Goal: Task Accomplishment & Management: Use online tool/utility

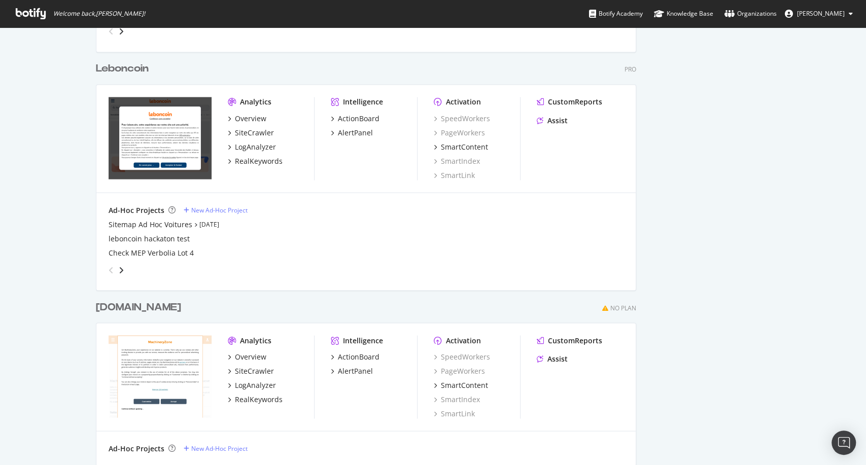
scroll to position [1127, 0]
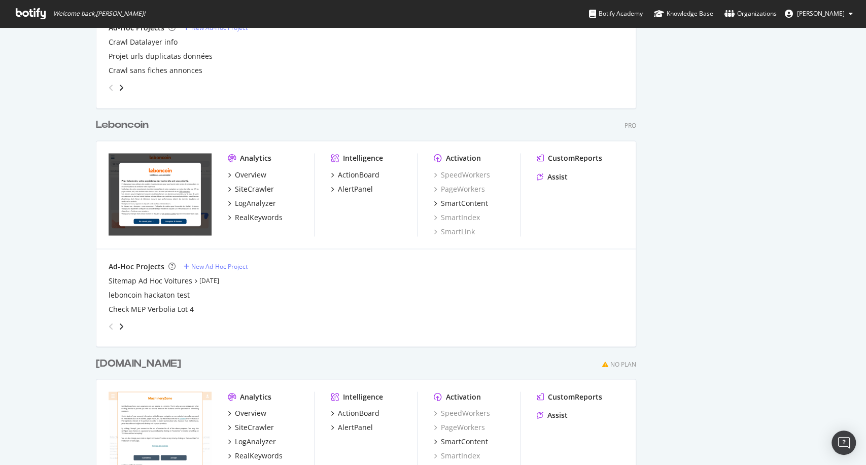
click at [136, 128] on div "Leboncoin" at bounding box center [122, 125] width 53 height 15
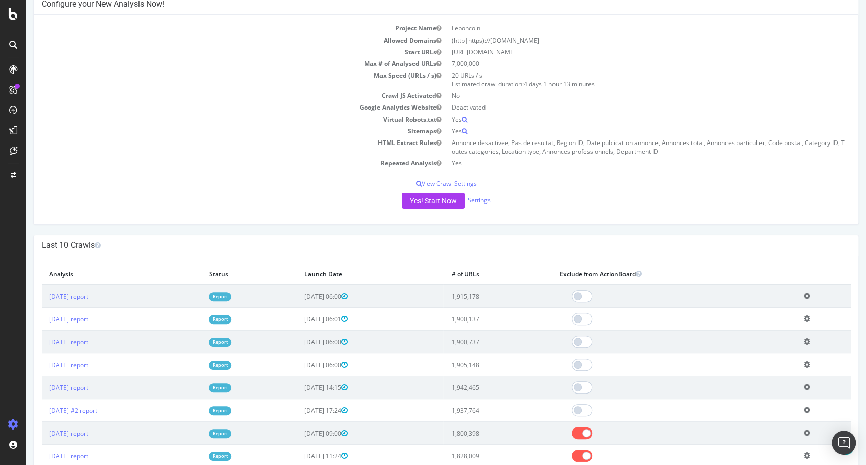
scroll to position [113, 0]
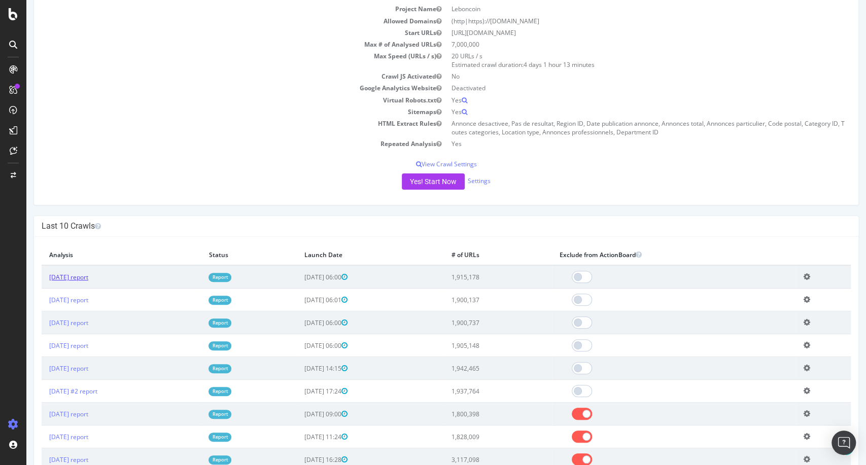
click at [88, 277] on link "[DATE] report" at bounding box center [68, 277] width 39 height 9
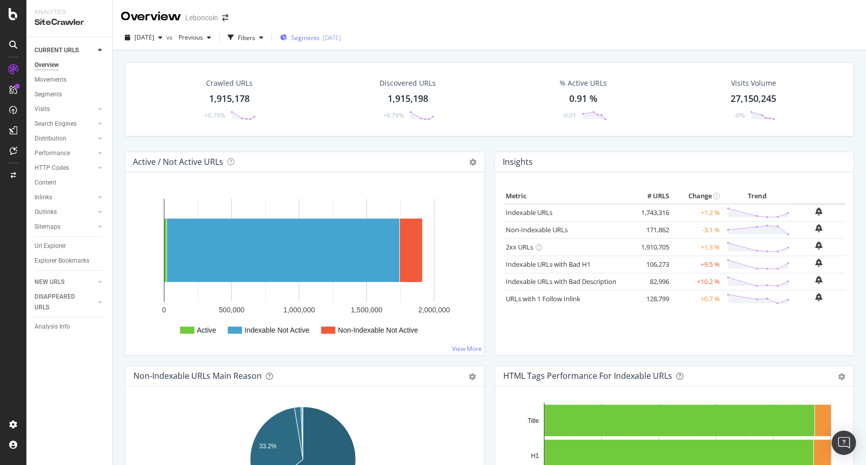
click at [319, 39] on span "Segments" at bounding box center [305, 37] width 28 height 9
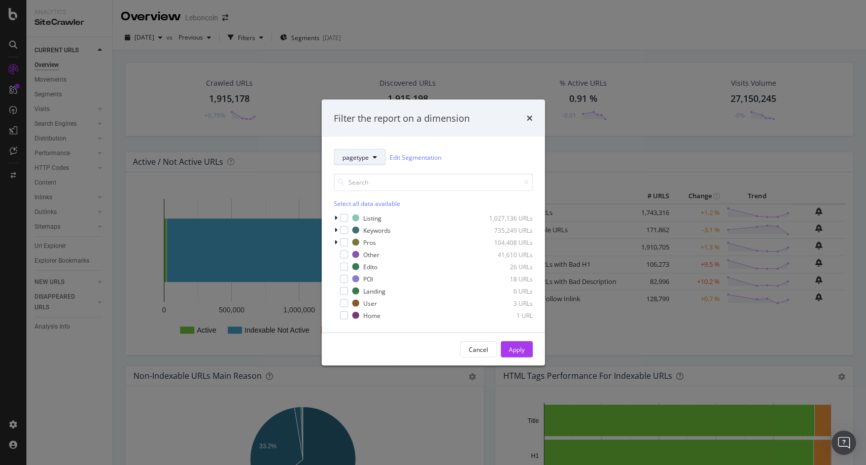
click at [363, 160] on span "pagetype" at bounding box center [355, 157] width 26 height 9
click at [356, 229] on span "Categories" at bounding box center [374, 231] width 65 height 9
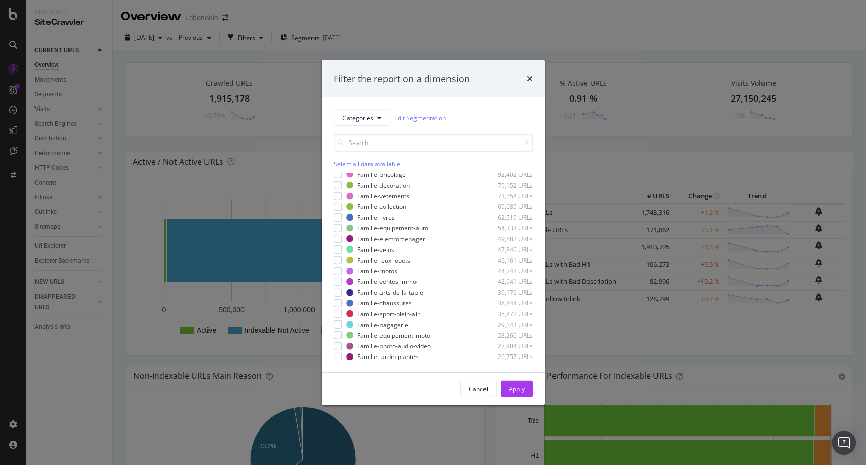
scroll to position [56, 0]
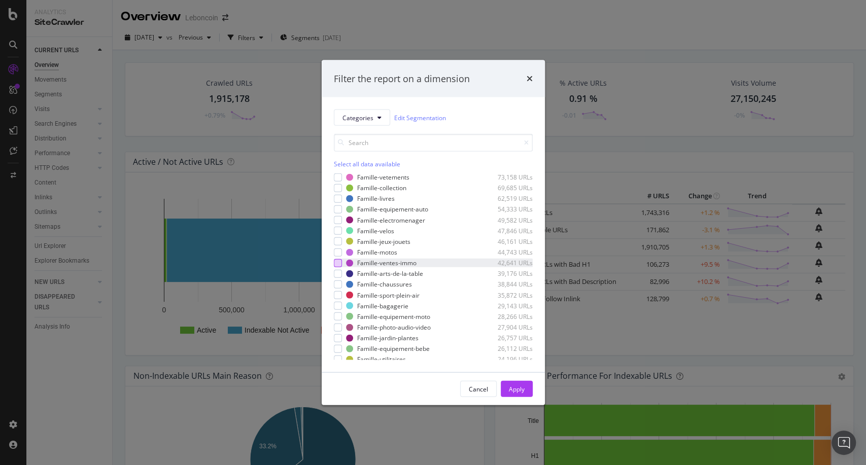
click at [337, 261] on div "modal" at bounding box center [338, 263] width 8 height 8
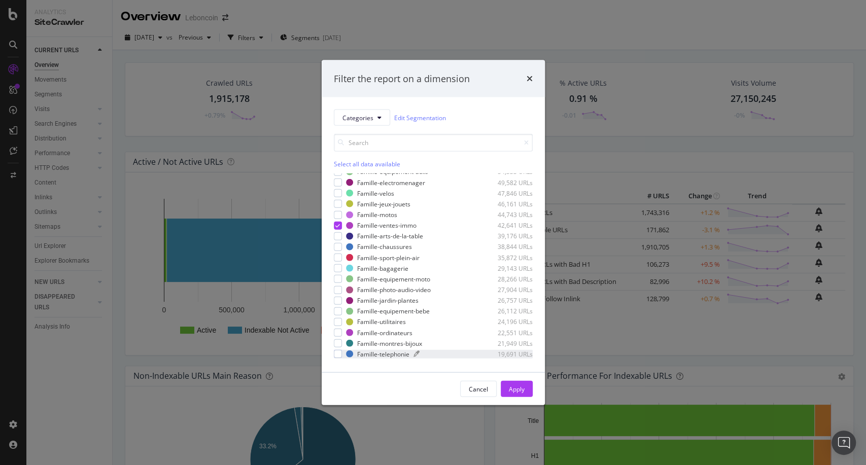
scroll to position [169, 0]
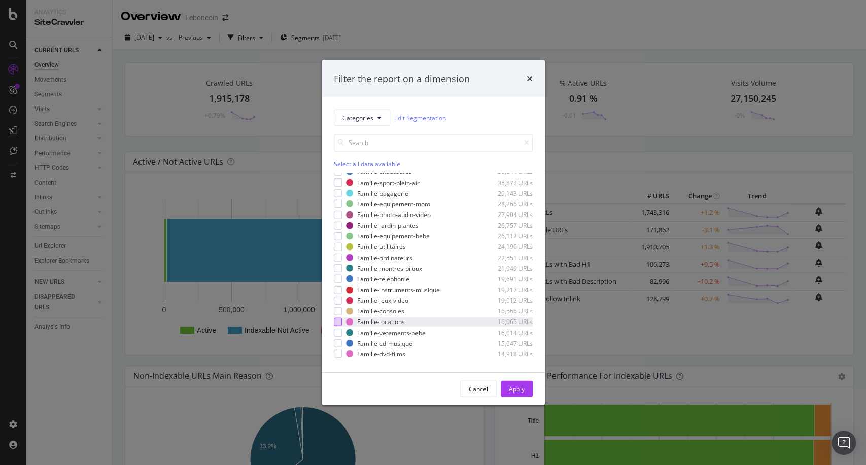
click at [337, 321] on div "modal" at bounding box center [338, 322] width 8 height 8
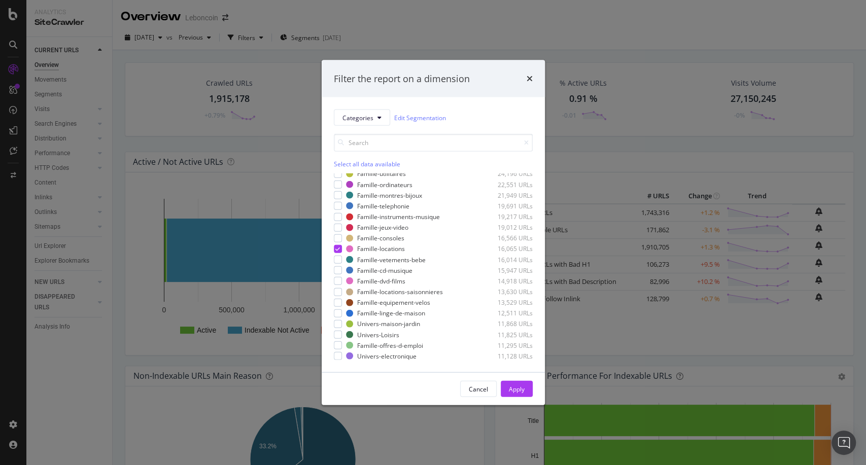
scroll to position [394, 0]
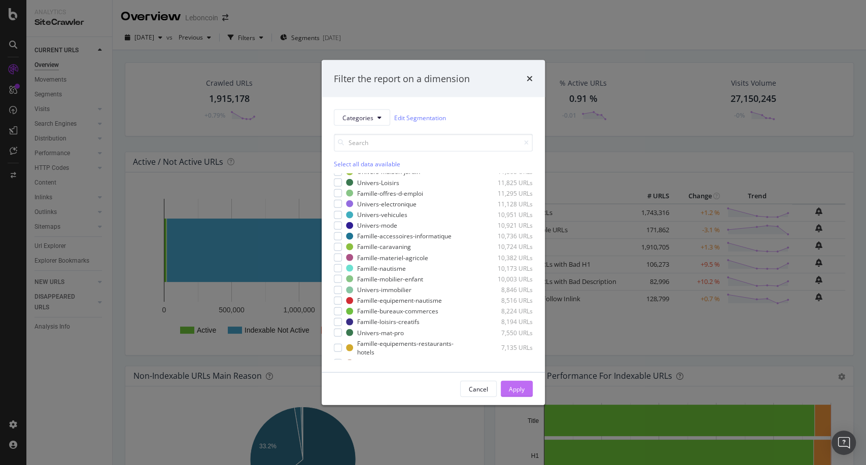
click at [506, 386] on button "Apply" at bounding box center [517, 389] width 32 height 16
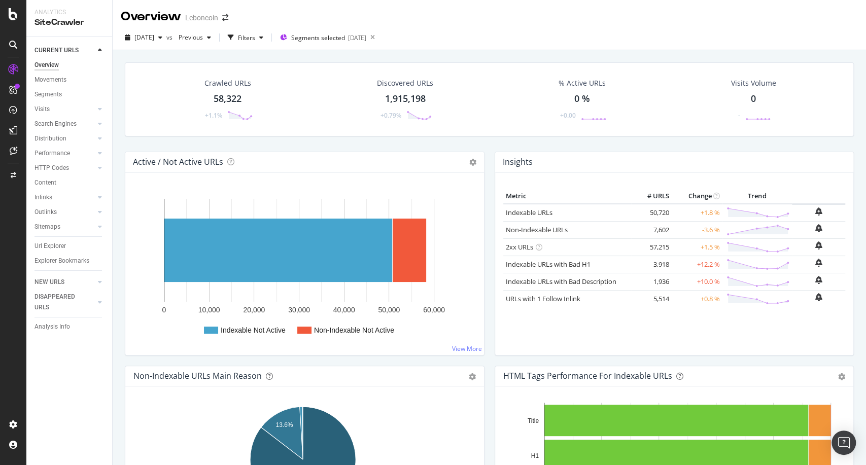
click at [235, 98] on div "58,322" at bounding box center [228, 98] width 28 height 13
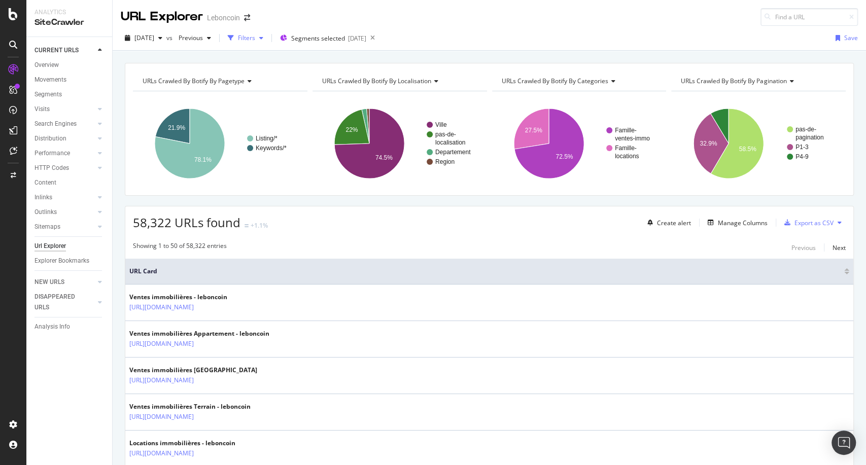
click at [255, 34] on div "Filters" at bounding box center [246, 37] width 17 height 9
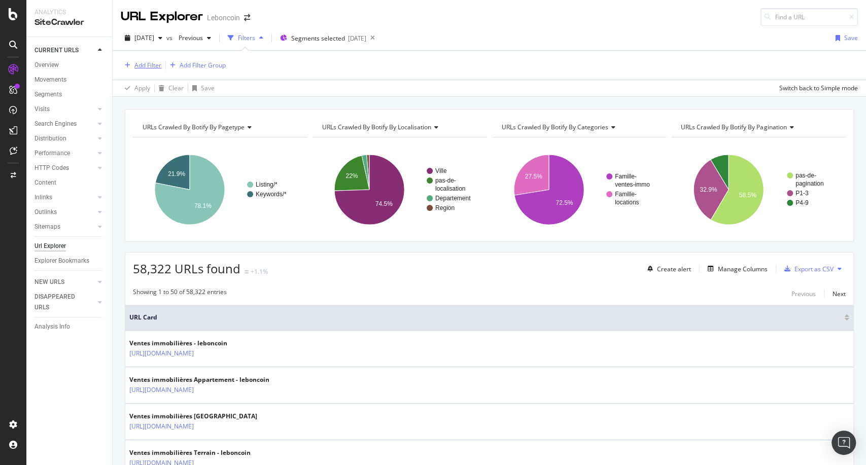
click at [154, 62] on div "Add Filter" at bounding box center [147, 65] width 27 height 9
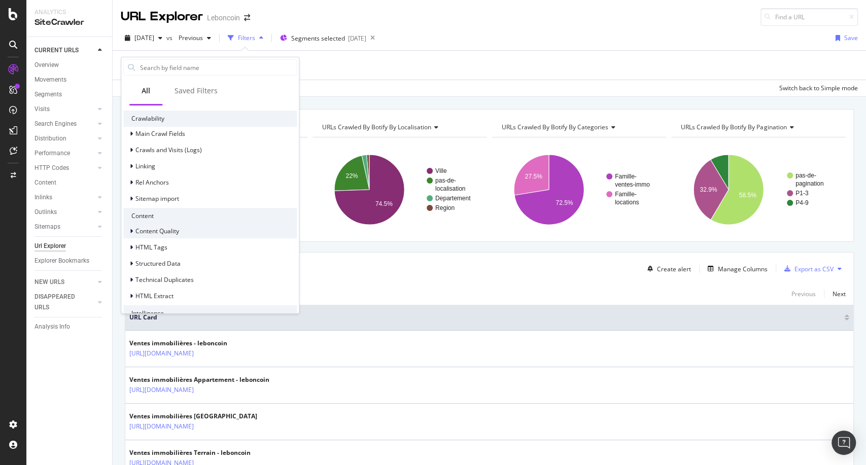
scroll to position [349, 0]
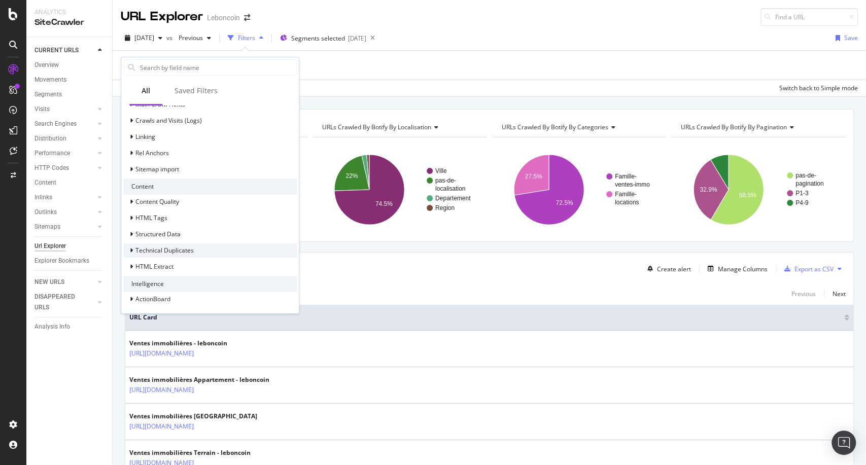
click at [159, 249] on span "Technical Duplicates" at bounding box center [164, 250] width 58 height 9
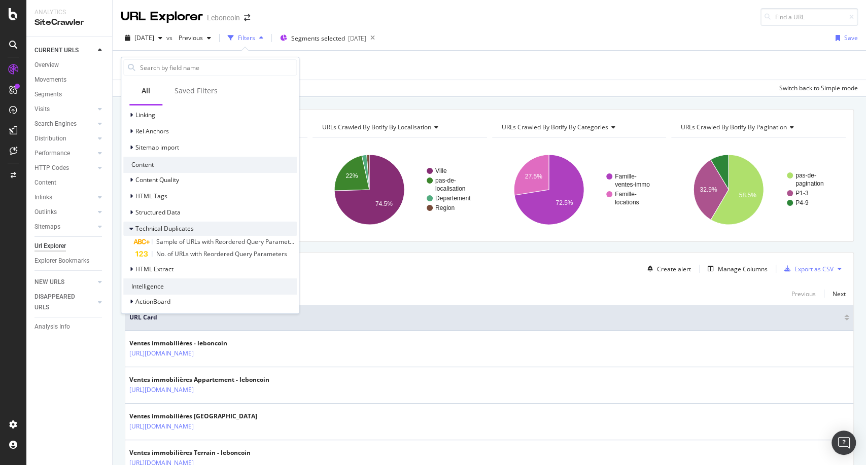
scroll to position [373, 0]
click at [146, 224] on span "Technical Duplicates" at bounding box center [164, 226] width 58 height 9
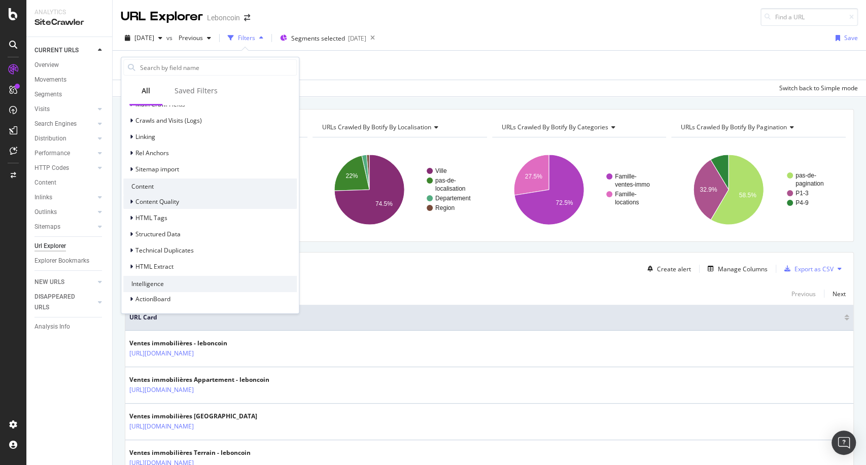
click at [152, 202] on span "Content Quality" at bounding box center [157, 201] width 44 height 9
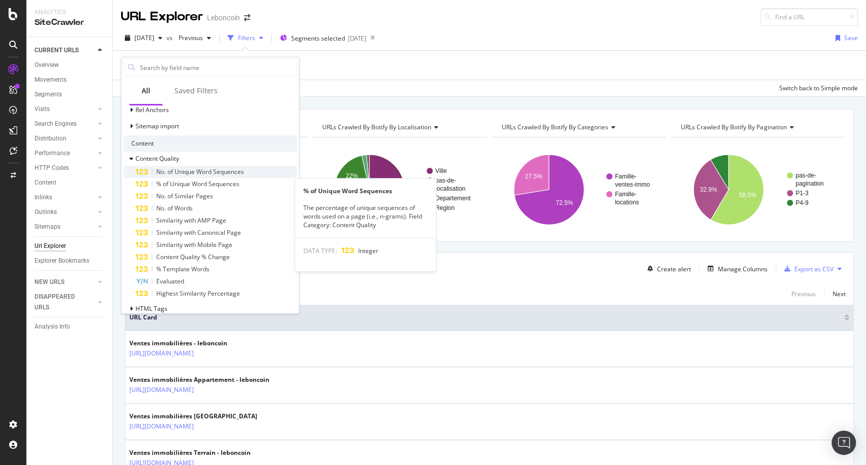
scroll to position [392, 0]
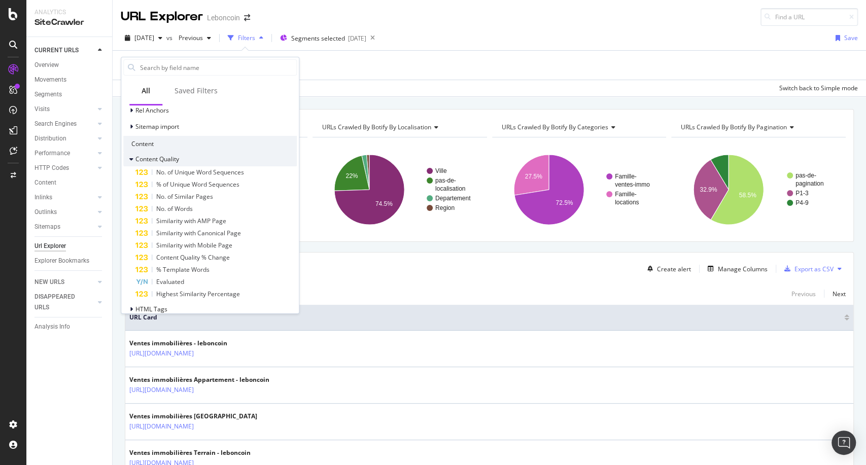
click at [160, 152] on div "Content Quality" at bounding box center [209, 159] width 173 height 14
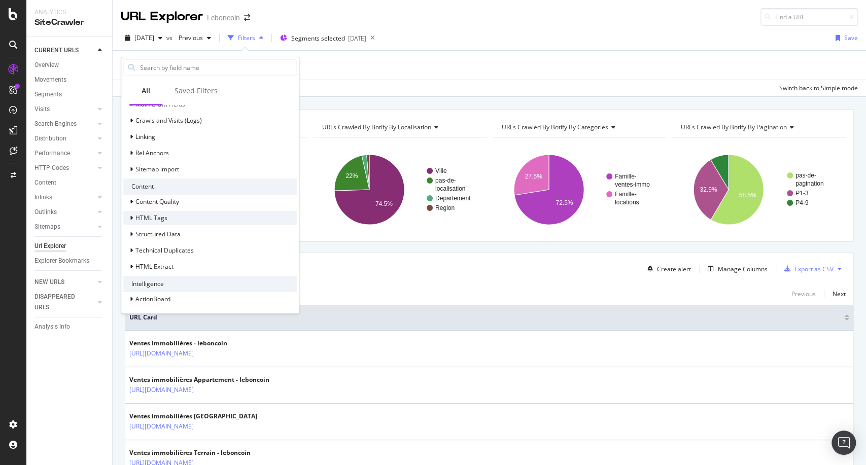
click at [154, 214] on span "HTML Tags" at bounding box center [151, 218] width 32 height 9
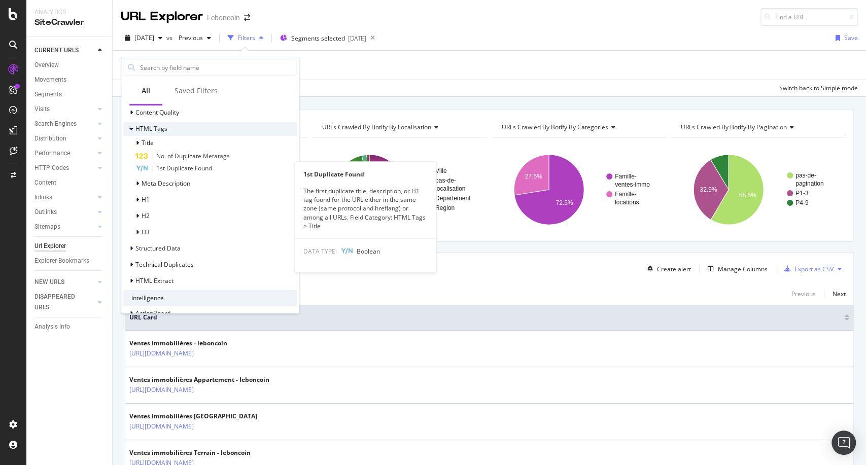
scroll to position [439, 0]
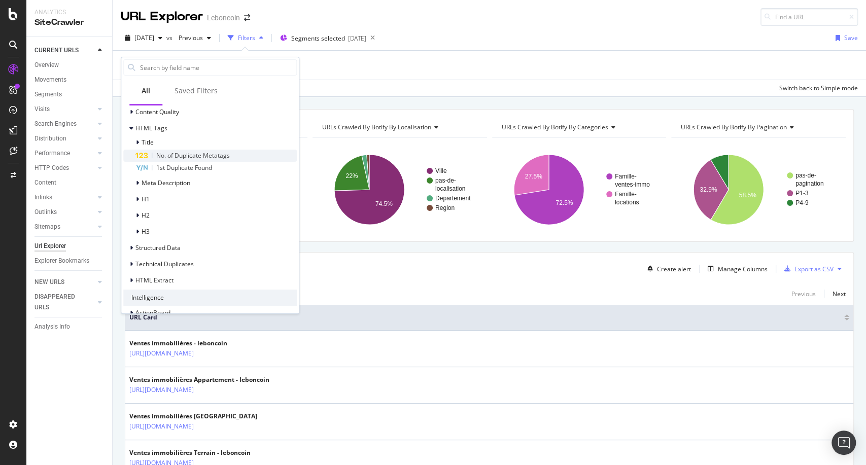
click at [179, 156] on span "No. of Duplicate Metatags" at bounding box center [193, 155] width 74 height 9
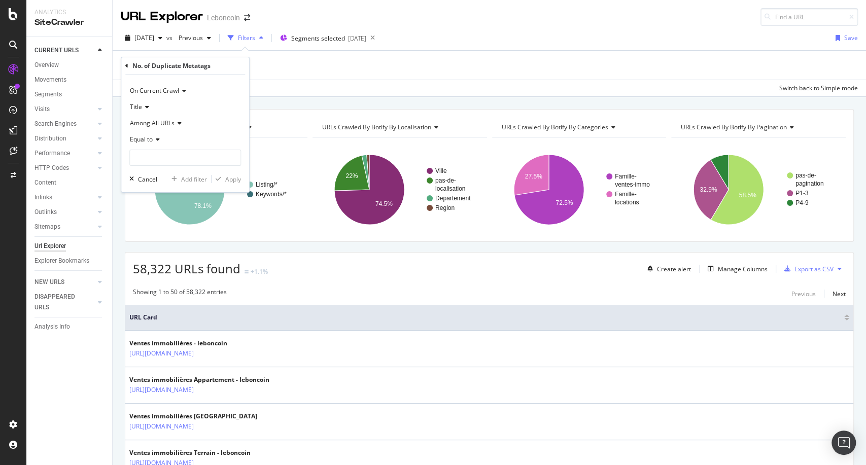
click at [129, 64] on div "No. of Duplicate Metatags" at bounding box center [185, 65] width 120 height 17
click at [128, 64] on div "No. of Duplicate Metatags On Current Crawl Title Among All URLs Equal to Cancel…" at bounding box center [185, 124] width 128 height 135
click at [128, 64] on div "No. of Duplicate Metatags" at bounding box center [185, 65] width 120 height 17
click at [127, 64] on icon at bounding box center [126, 66] width 3 height 6
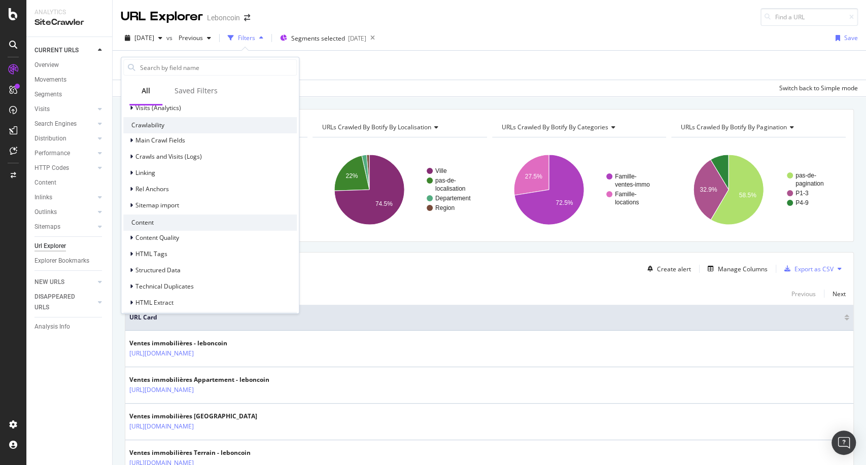
scroll to position [319, 0]
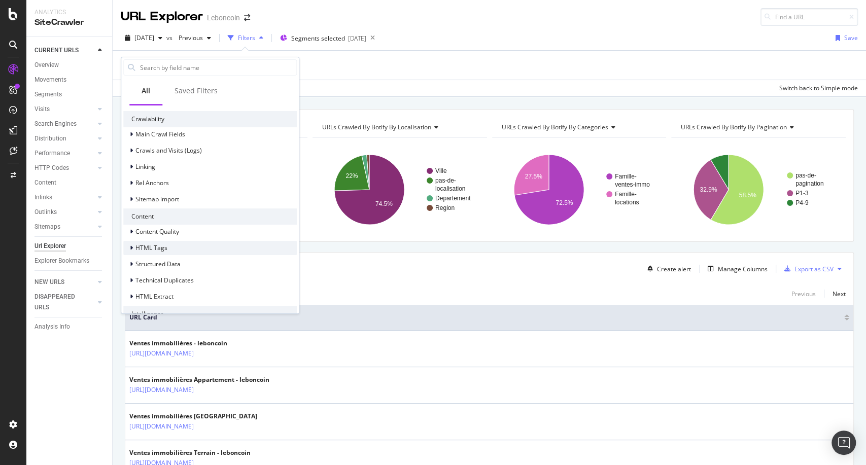
click at [152, 246] on span "HTML Tags" at bounding box center [151, 247] width 32 height 9
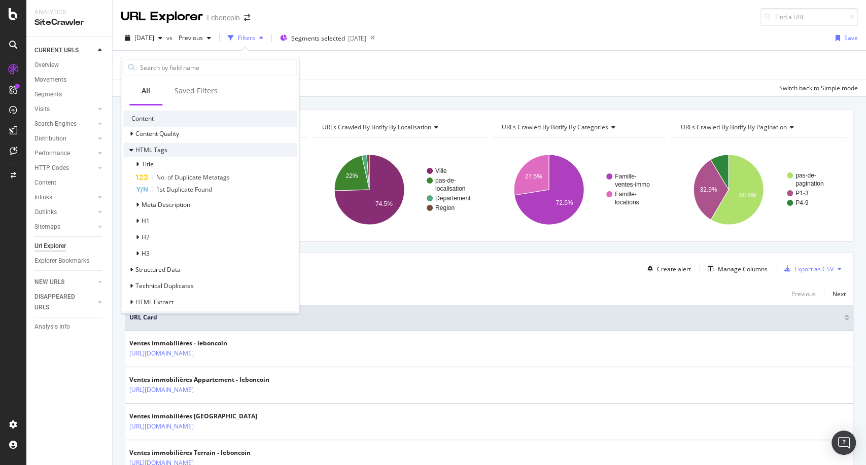
scroll to position [418, 0]
click at [148, 219] on span "H1" at bounding box center [145, 220] width 8 height 9
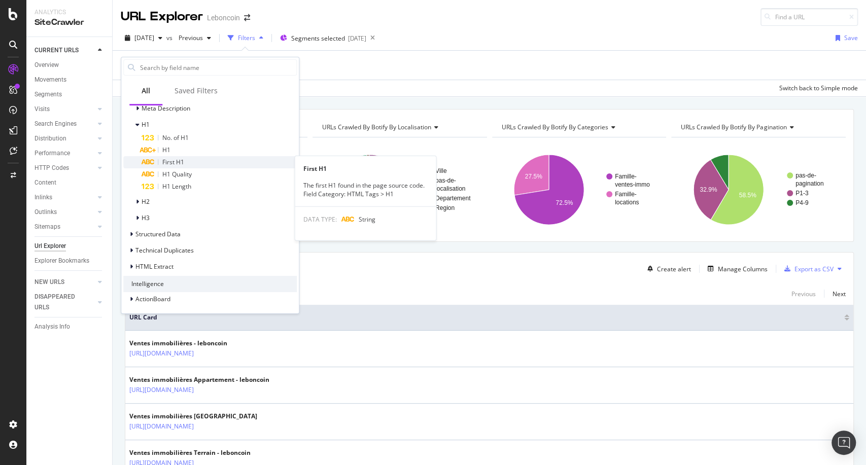
scroll to position [443, 0]
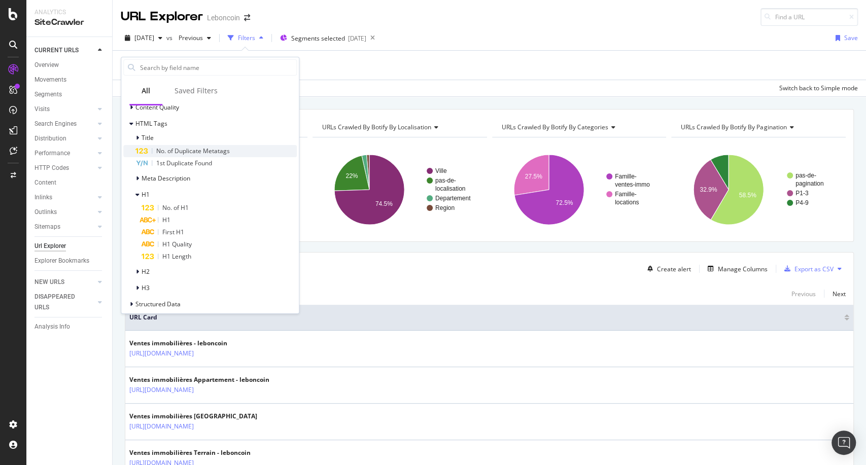
click at [173, 149] on span "No. of Duplicate Metatags" at bounding box center [193, 151] width 74 height 9
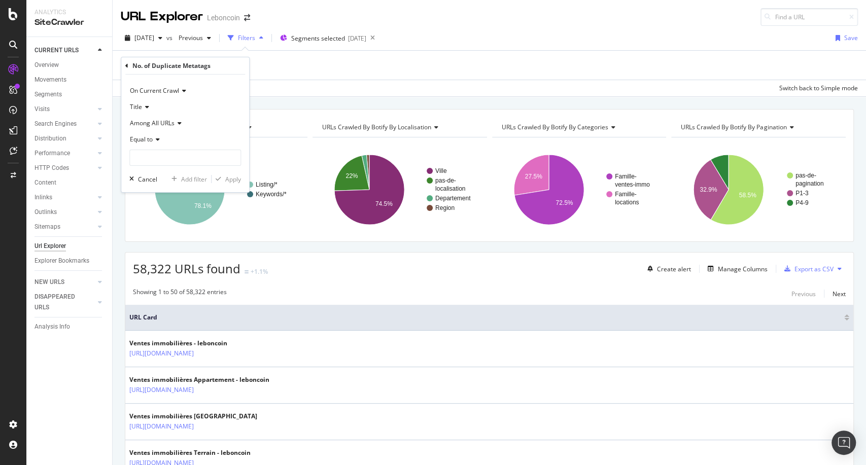
click at [157, 139] on icon at bounding box center [156, 139] width 7 height 6
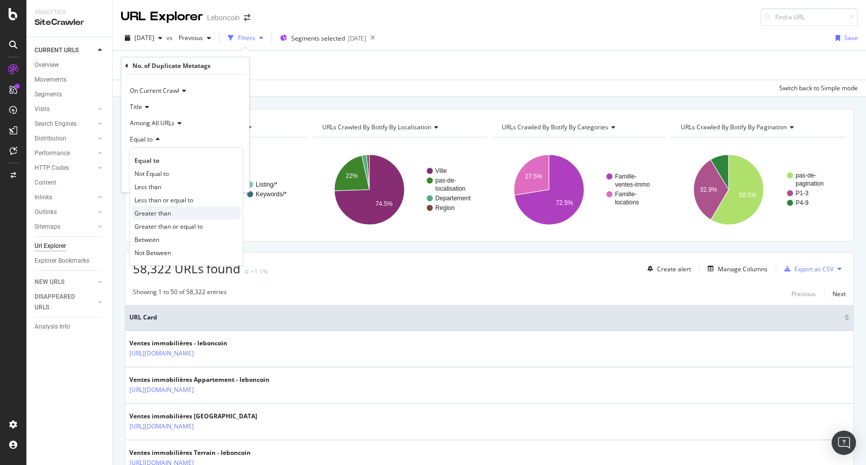
click at [154, 212] on span "Greater than" at bounding box center [152, 213] width 37 height 9
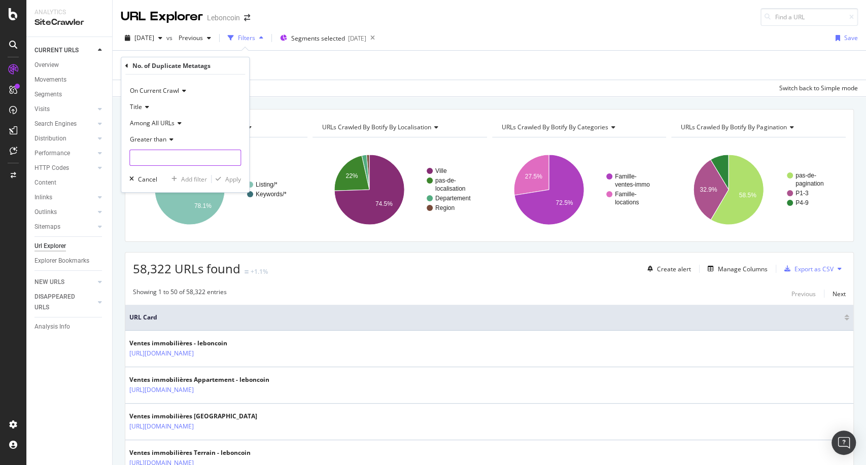
click at [162, 163] on input "number" at bounding box center [185, 158] width 112 height 16
type input "1"
click at [229, 179] on div "Apply" at bounding box center [233, 179] width 16 height 9
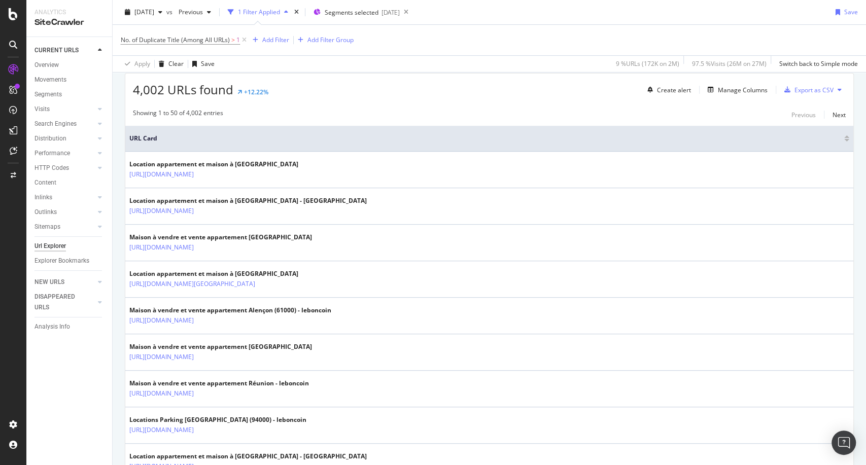
scroll to position [289, 0]
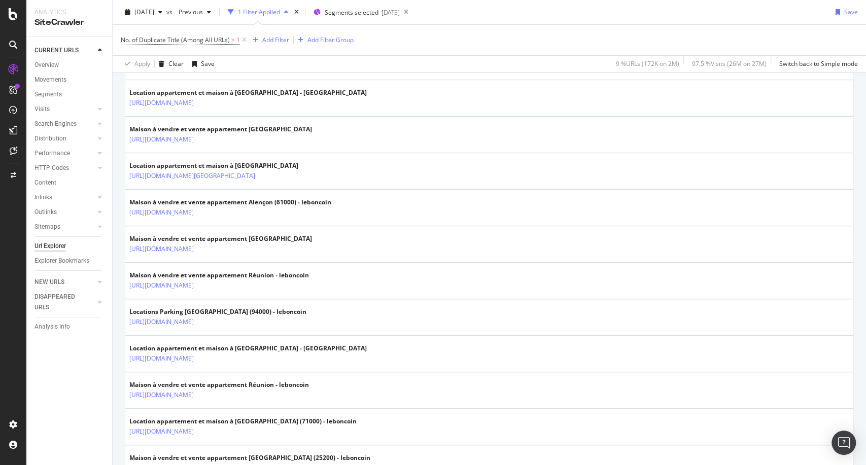
click at [388, 293] on td "Maison à vendre et vente appartement Réunion - leboncoin [URL][DOMAIN_NAME]" at bounding box center [489, 281] width 728 height 37
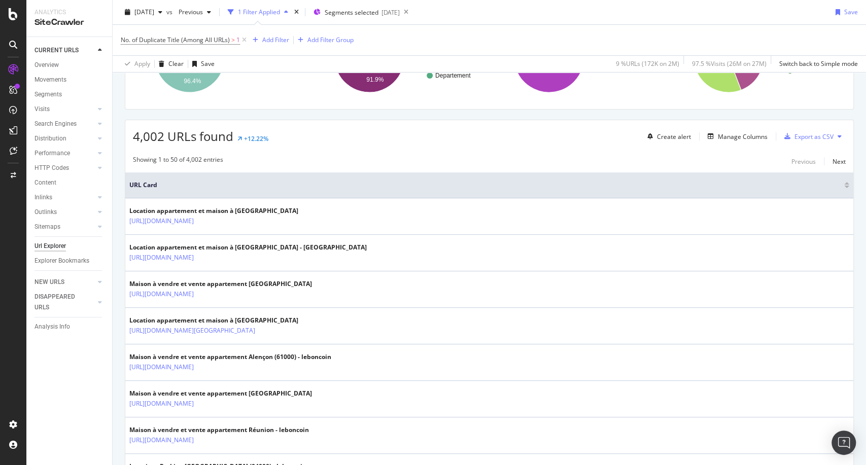
scroll to position [0, 0]
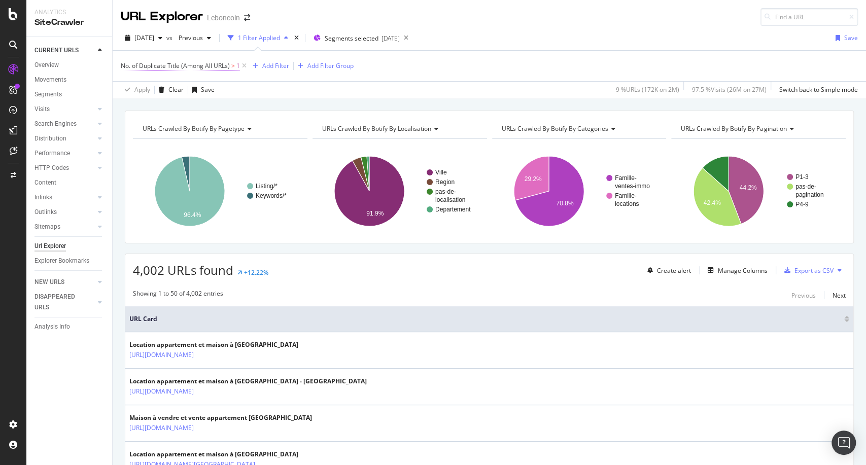
click at [183, 66] on span "No. of Duplicate Title (Among All URLs)" at bounding box center [175, 65] width 109 height 9
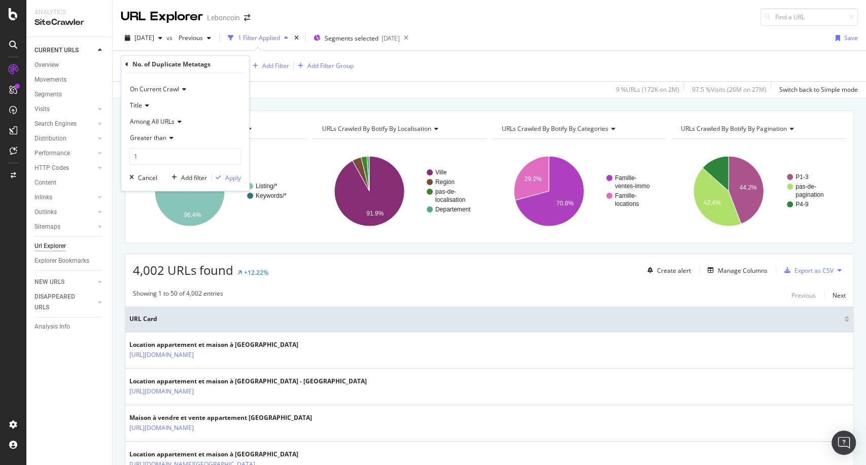
click at [175, 138] on div "Greater than" at bounding box center [185, 138] width 112 height 16
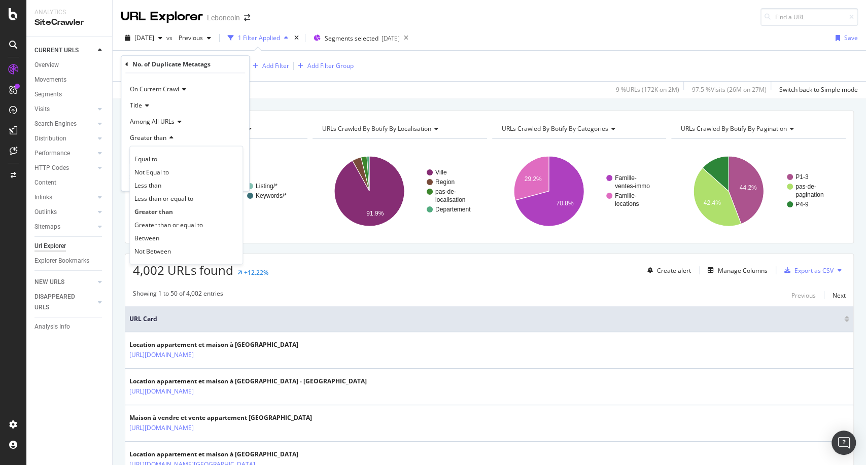
click at [175, 138] on div "Greater than" at bounding box center [185, 138] width 112 height 16
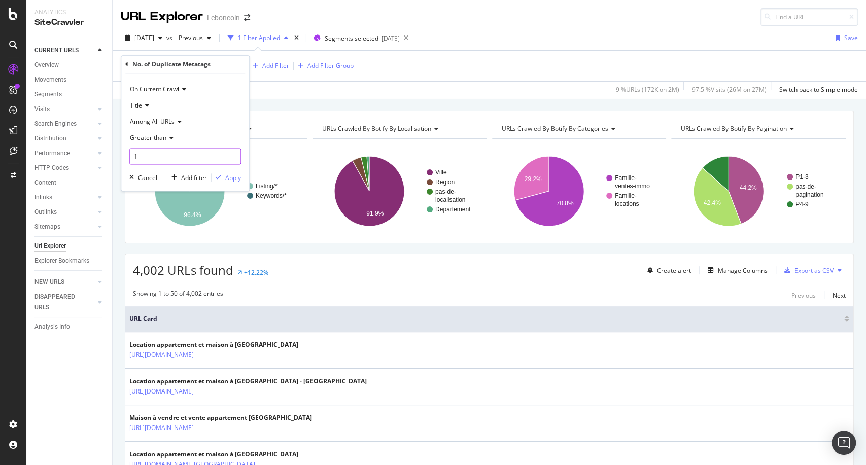
click at [165, 157] on input "1" at bounding box center [185, 156] width 112 height 16
type input "10"
click at [216, 175] on icon "button" at bounding box center [219, 177] width 6 height 6
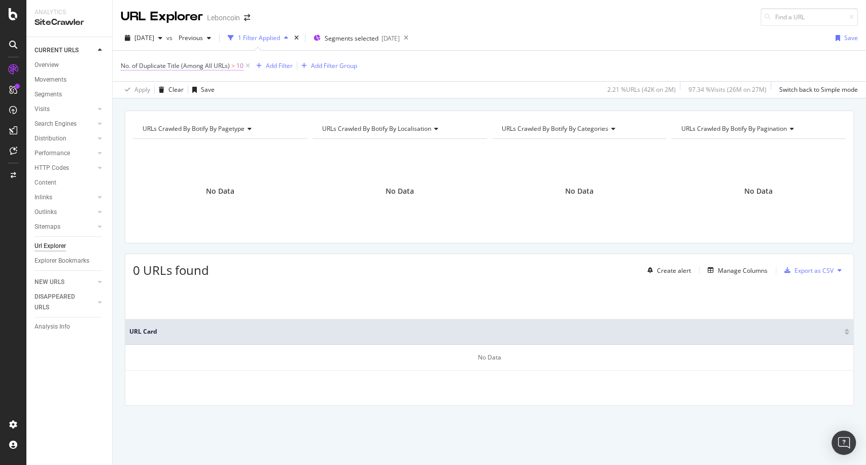
click at [183, 64] on span "No. of Duplicate Title (Among All URLs)" at bounding box center [175, 65] width 109 height 9
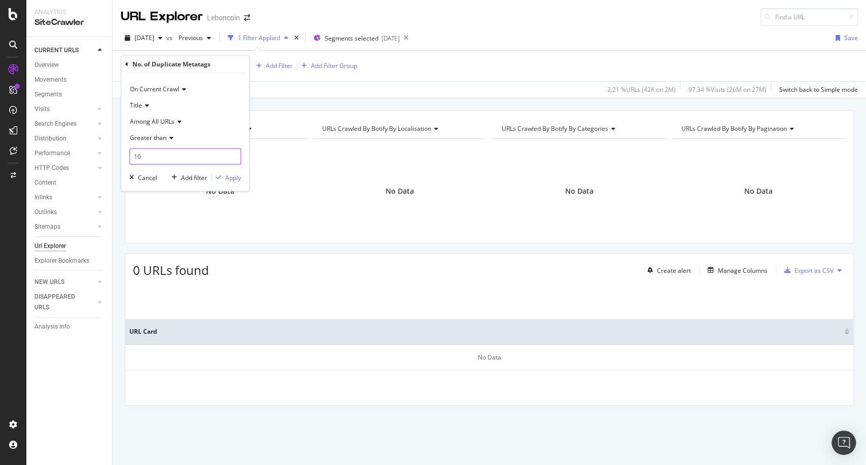
drag, startPoint x: 156, startPoint y: 152, endPoint x: 115, endPoint y: 153, distance: 41.6
click at [115, 153] on body "Analytics SiteCrawler CURRENT URLS Overview Movements Segments Visits Analysis …" at bounding box center [433, 232] width 866 height 465
type input "1"
type input "5"
click at [225, 180] on div "Apply" at bounding box center [233, 177] width 16 height 9
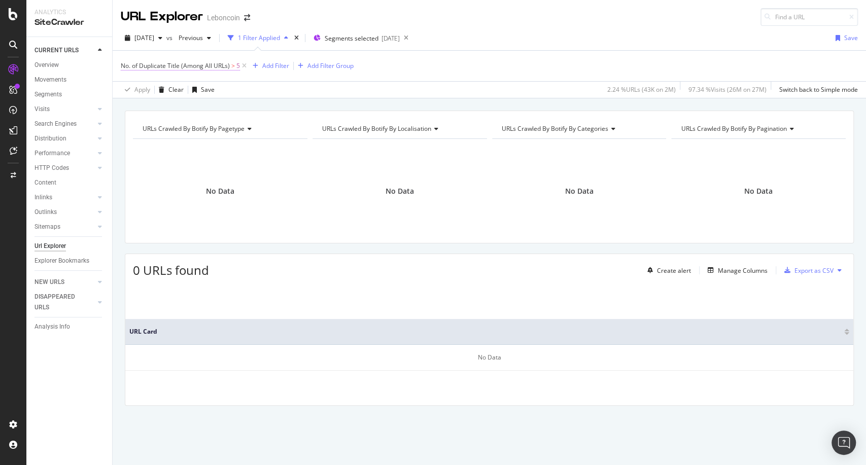
click at [218, 66] on span "No. of Duplicate Title (Among All URLs)" at bounding box center [175, 65] width 109 height 9
click at [171, 136] on icon at bounding box center [169, 138] width 7 height 6
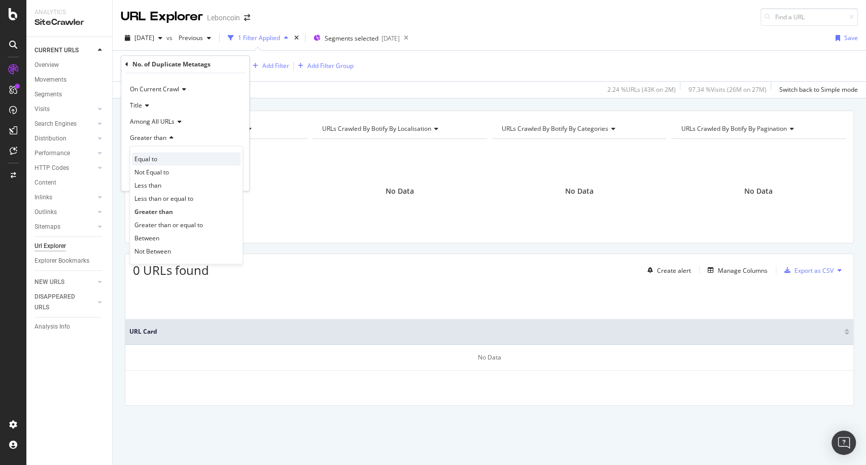
click at [142, 163] on div "Equal to" at bounding box center [186, 158] width 109 height 13
click at [142, 163] on input "5" at bounding box center [185, 156] width 112 height 16
click at [158, 125] on span "Among All URLs" at bounding box center [152, 121] width 45 height 9
click at [229, 110] on div "Title" at bounding box center [185, 105] width 112 height 16
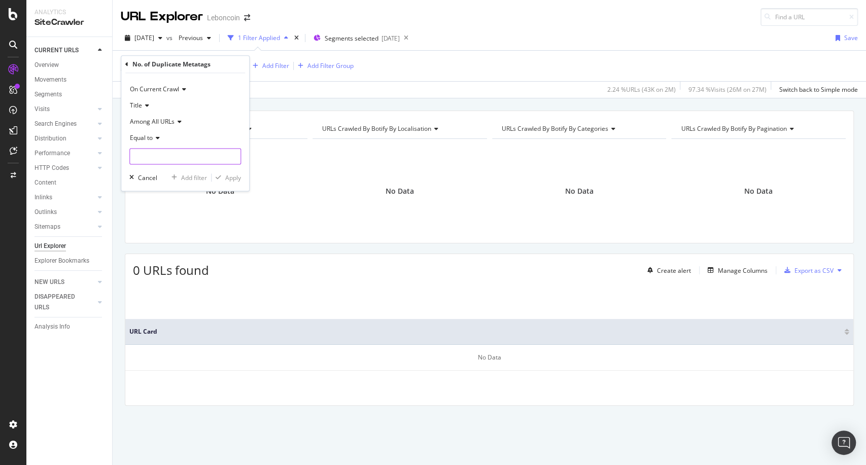
drag, startPoint x: 202, startPoint y: 151, endPoint x: 155, endPoint y: 138, distance: 48.8
click at [155, 138] on div "Equal to" at bounding box center [185, 147] width 112 height 34
click at [155, 138] on icon at bounding box center [156, 138] width 7 height 6
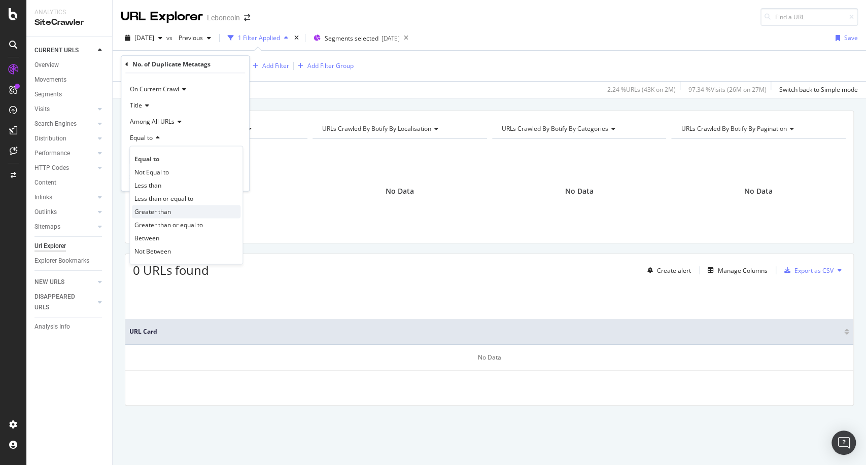
click at [154, 215] on span "Greater than" at bounding box center [152, 211] width 37 height 9
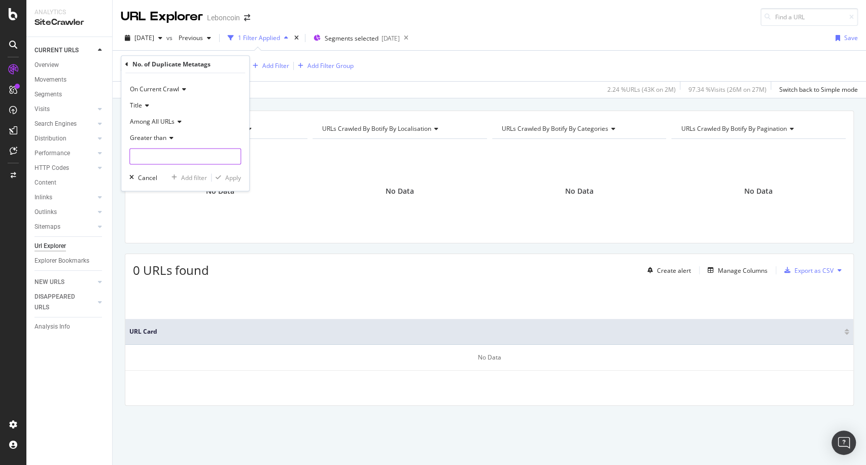
click at [155, 157] on input "number" at bounding box center [185, 156] width 112 height 16
type input "0"
click at [214, 174] on div "button" at bounding box center [218, 177] width 14 height 6
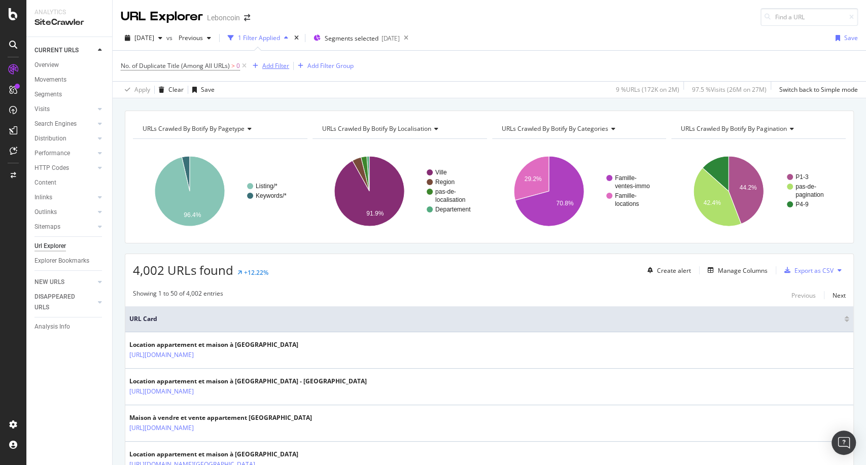
click at [275, 62] on div "Add Filter" at bounding box center [275, 65] width 27 height 9
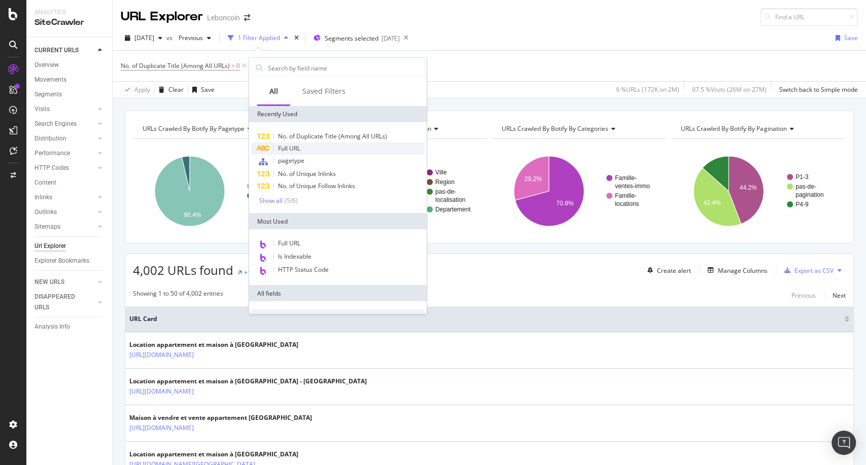
click at [320, 146] on div "Full URL" at bounding box center [337, 149] width 173 height 12
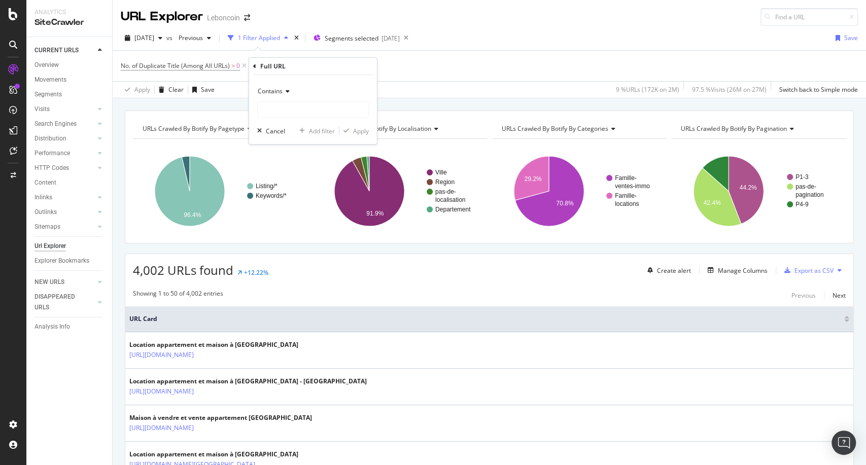
click at [289, 93] on div "Contains" at bounding box center [313, 91] width 112 height 16
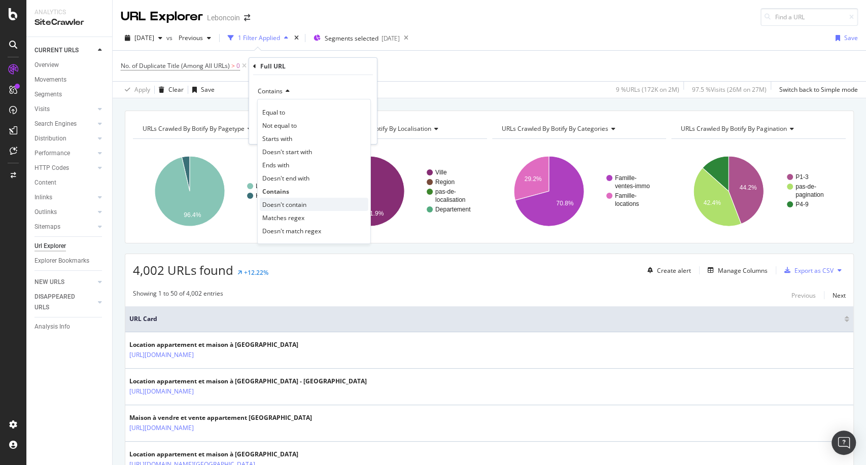
click at [289, 206] on span "Doesn't contain" at bounding box center [284, 204] width 44 height 9
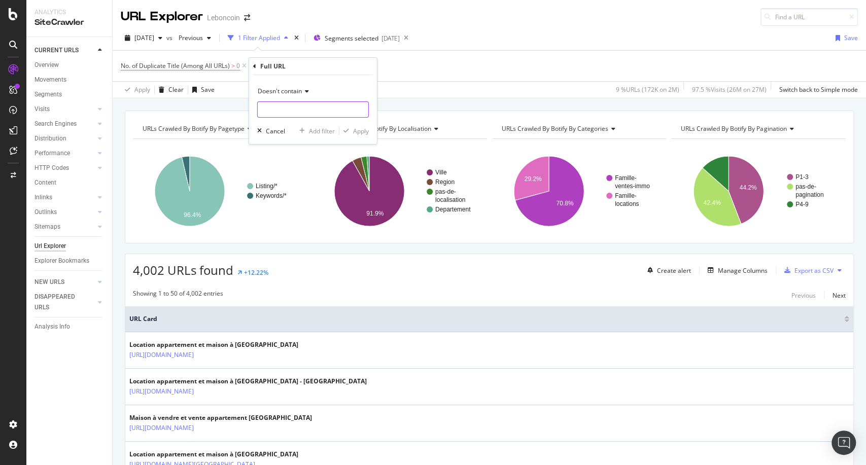
click at [293, 112] on input "text" at bounding box center [313, 109] width 111 height 16
type input "/cl/"
click at [368, 131] on div "Apply" at bounding box center [361, 130] width 16 height 9
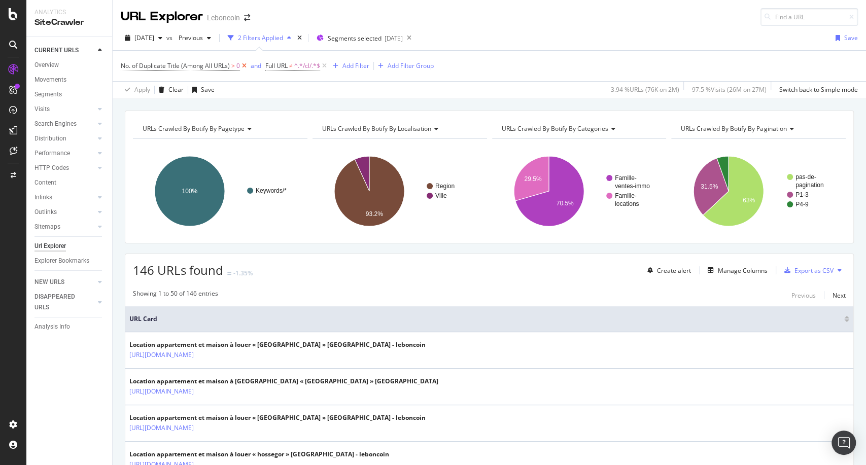
click at [242, 67] on icon at bounding box center [244, 66] width 9 height 10
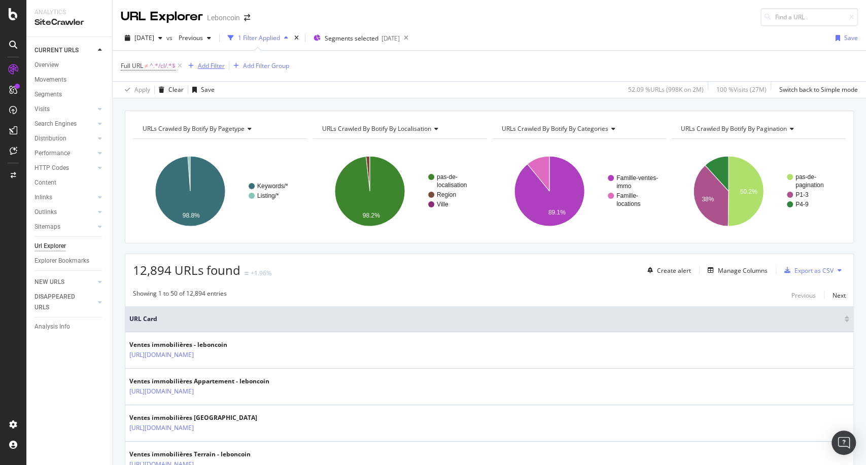
click at [210, 66] on div "Add Filter" at bounding box center [211, 65] width 27 height 9
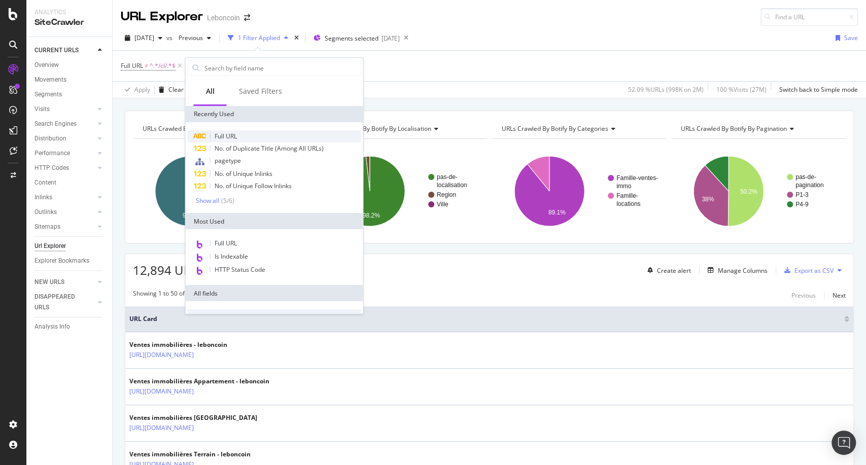
click at [253, 132] on div "Full URL" at bounding box center [273, 136] width 173 height 12
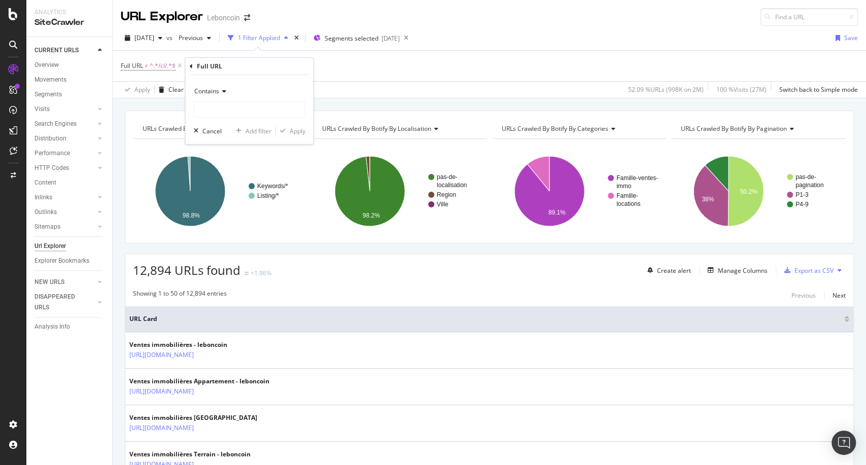
click at [220, 93] on icon at bounding box center [222, 91] width 7 height 6
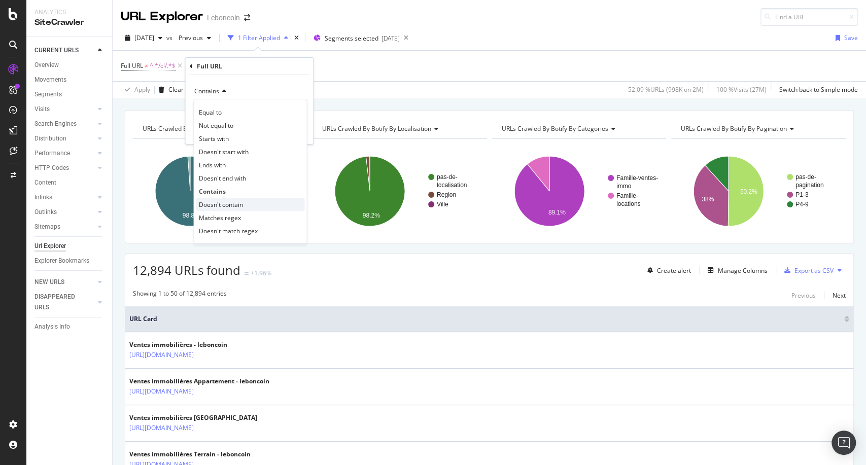
click at [219, 203] on span "Doesn't contain" at bounding box center [220, 204] width 44 height 9
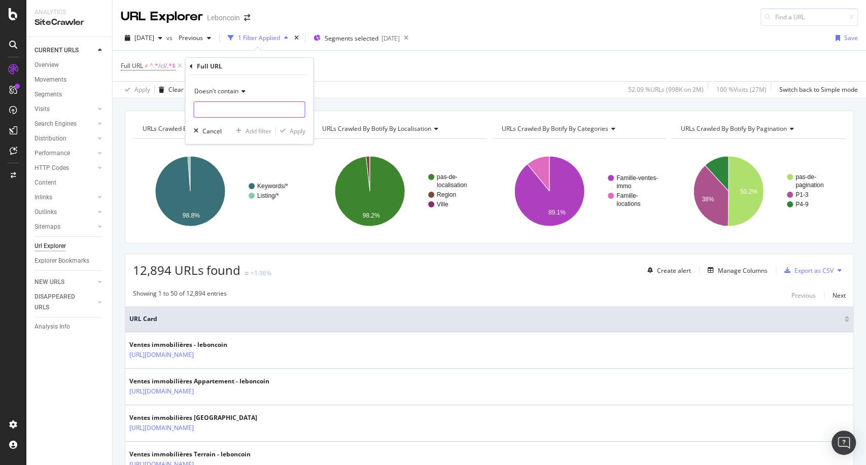
click at [233, 114] on input "text" at bounding box center [249, 109] width 111 height 16
type input "/ckl/"
click at [301, 132] on div "Apply" at bounding box center [297, 130] width 16 height 9
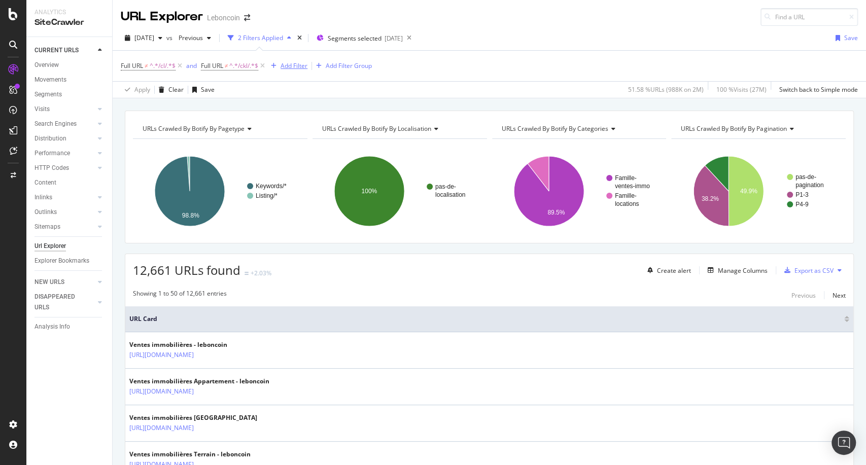
click at [303, 70] on div "Add Filter" at bounding box center [293, 65] width 27 height 9
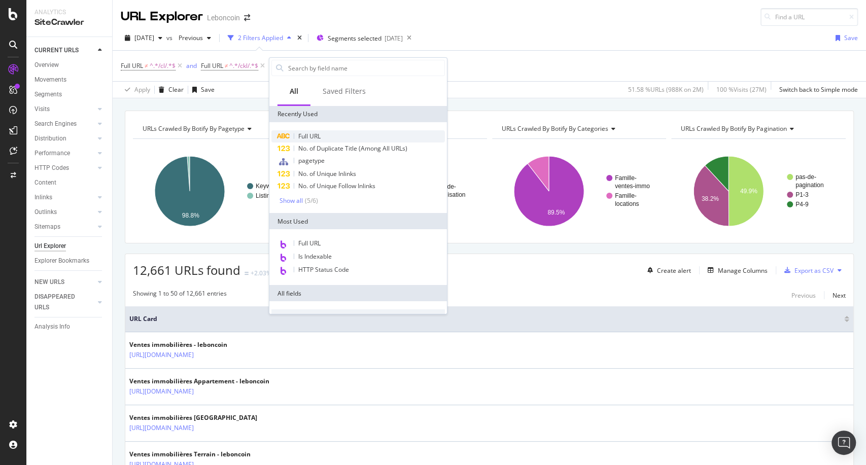
click at [308, 133] on span "Full URL" at bounding box center [309, 136] width 22 height 9
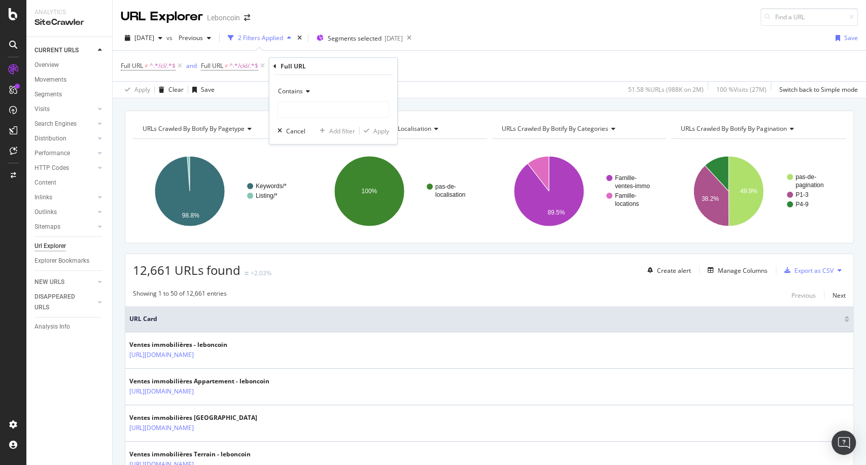
click at [301, 89] on span "Contains" at bounding box center [290, 91] width 25 height 9
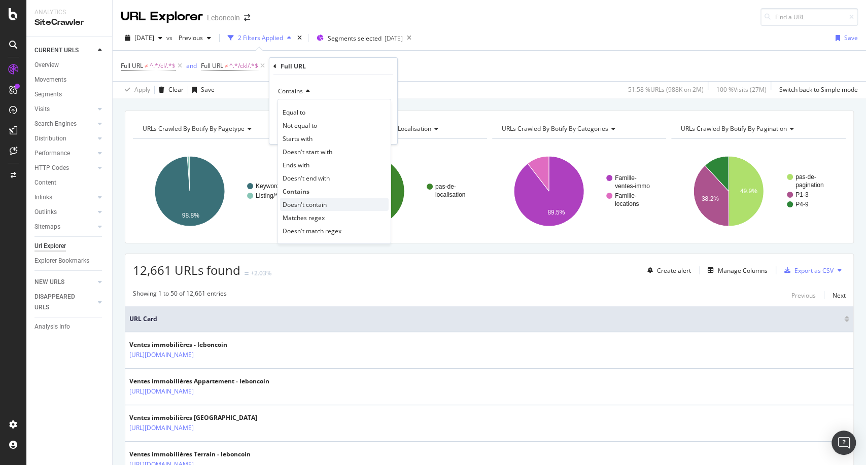
click at [318, 200] on span "Doesn't contain" at bounding box center [304, 204] width 44 height 9
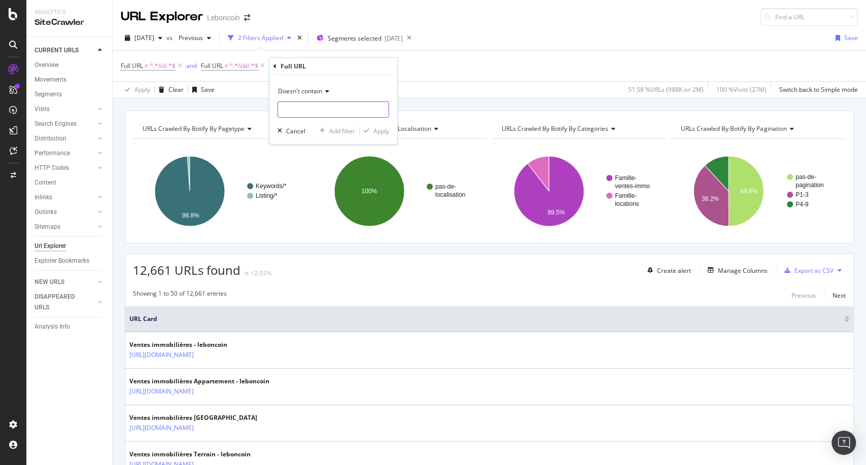
click at [310, 114] on input "text" at bounding box center [333, 109] width 111 height 16
type input "/ck/"
click at [378, 129] on div "Apply" at bounding box center [381, 130] width 16 height 9
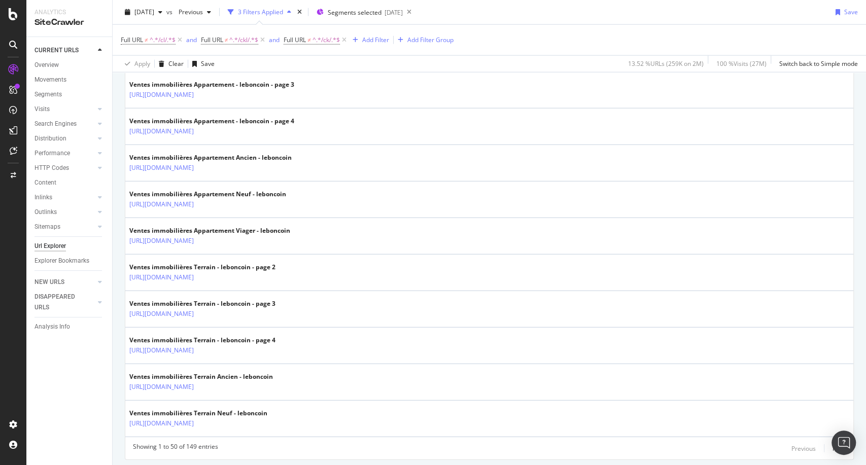
scroll to position [1748, 0]
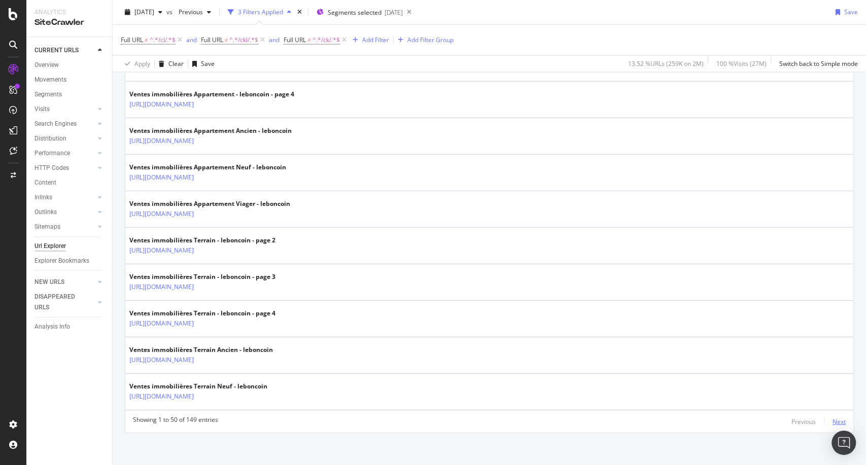
click at [832, 419] on div "Next" at bounding box center [838, 421] width 13 height 9
click at [832, 418] on div "Next" at bounding box center [838, 421] width 13 height 9
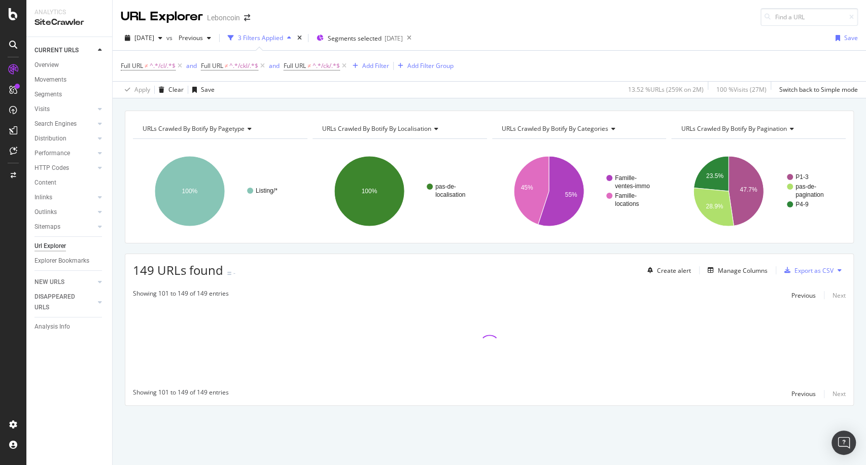
scroll to position [0, 0]
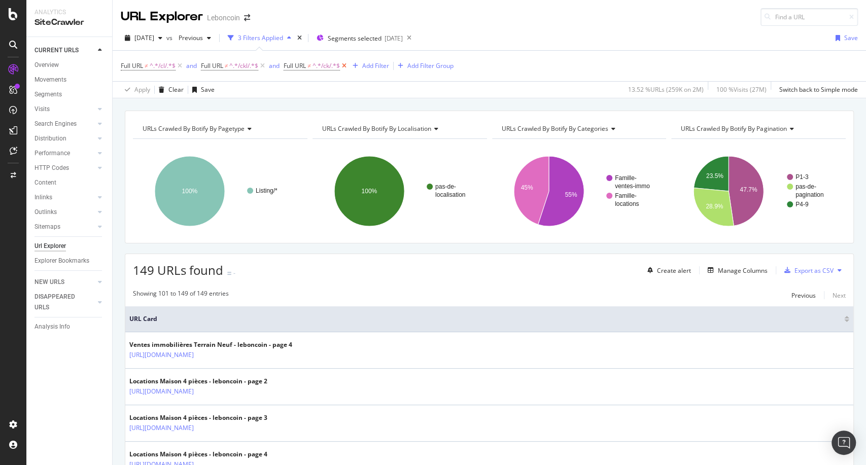
click at [348, 67] on icon at bounding box center [344, 66] width 9 height 10
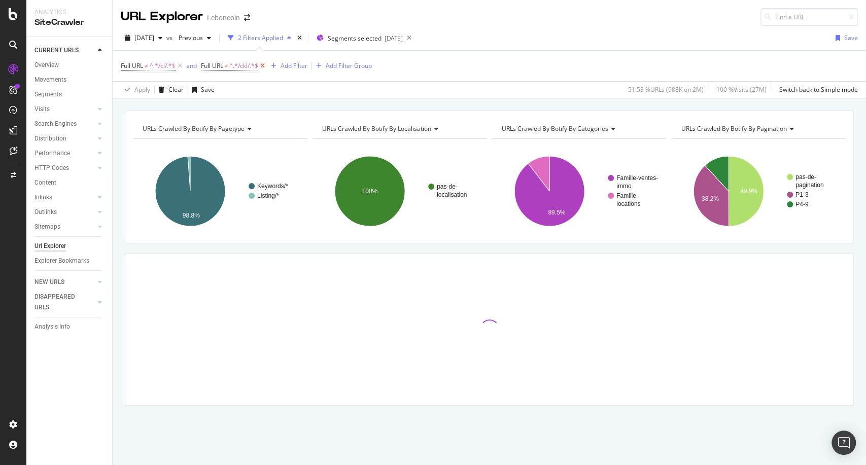
click at [261, 66] on icon at bounding box center [262, 66] width 9 height 10
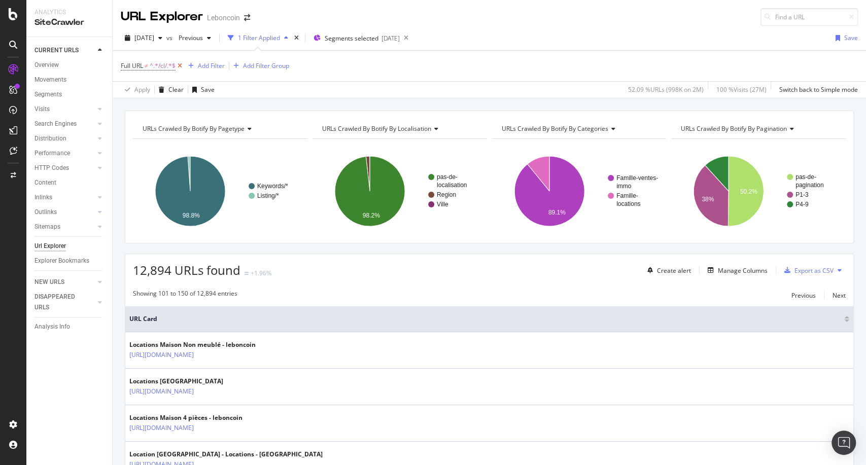
click at [181, 67] on icon at bounding box center [179, 66] width 9 height 10
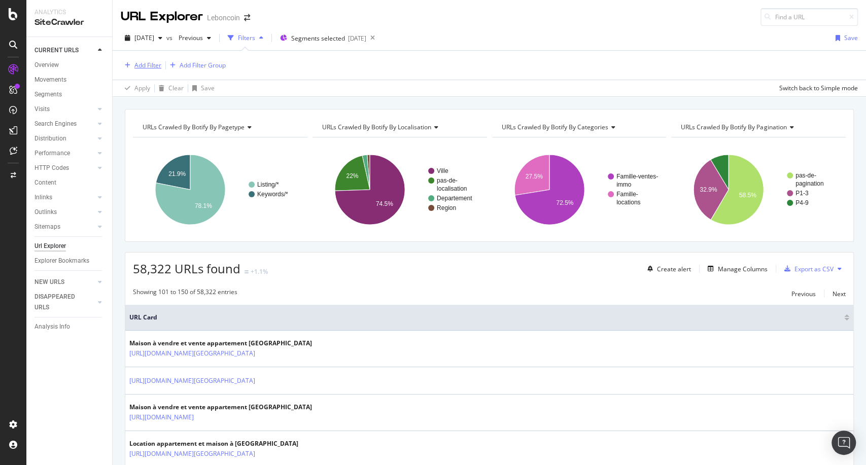
click at [141, 61] on div "Add Filter" at bounding box center [147, 65] width 27 height 9
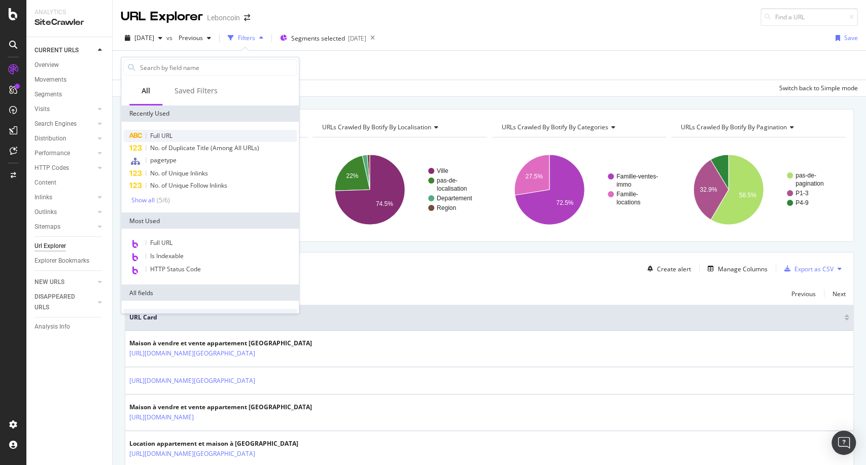
click at [173, 135] on div "Full URL" at bounding box center [209, 136] width 173 height 12
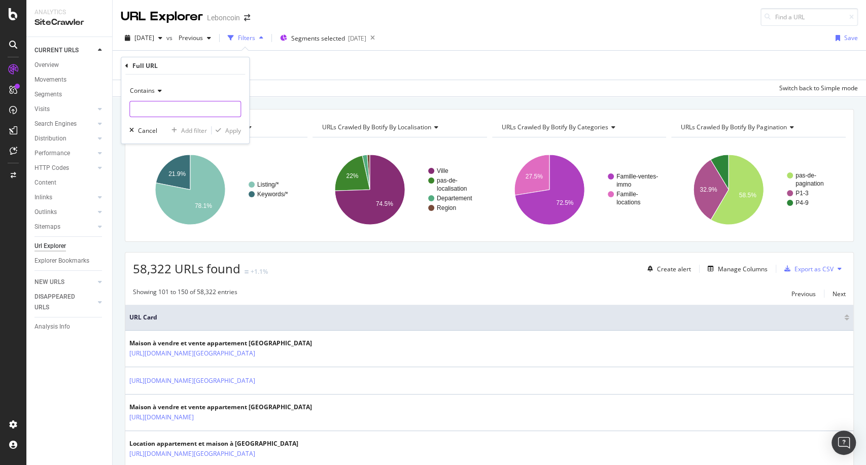
click at [160, 113] on input "text" at bounding box center [185, 109] width 111 height 16
type input ":"
click at [225, 127] on div "Apply" at bounding box center [233, 130] width 16 height 9
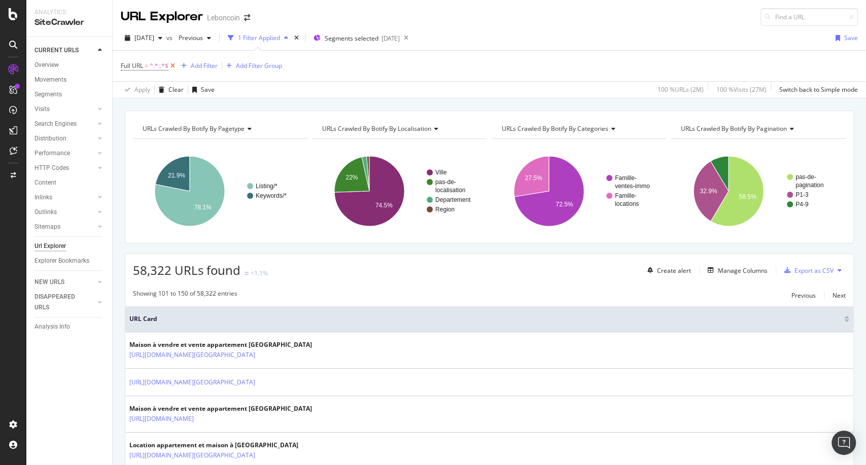
click at [174, 64] on icon at bounding box center [172, 66] width 9 height 10
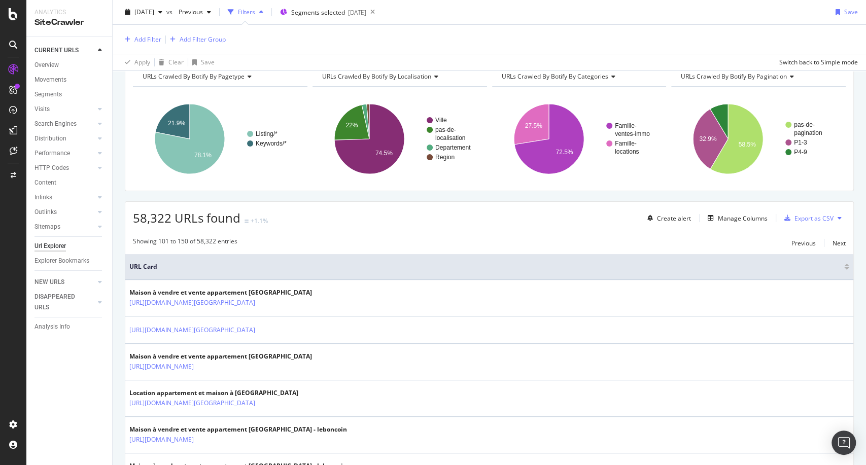
scroll to position [51, 0]
click at [844, 267] on div at bounding box center [846, 268] width 5 height 3
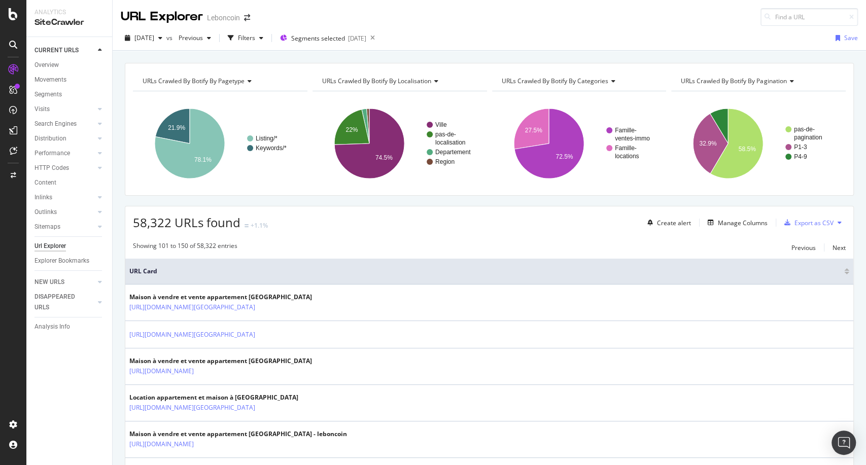
click at [844, 269] on div at bounding box center [846, 269] width 5 height 3
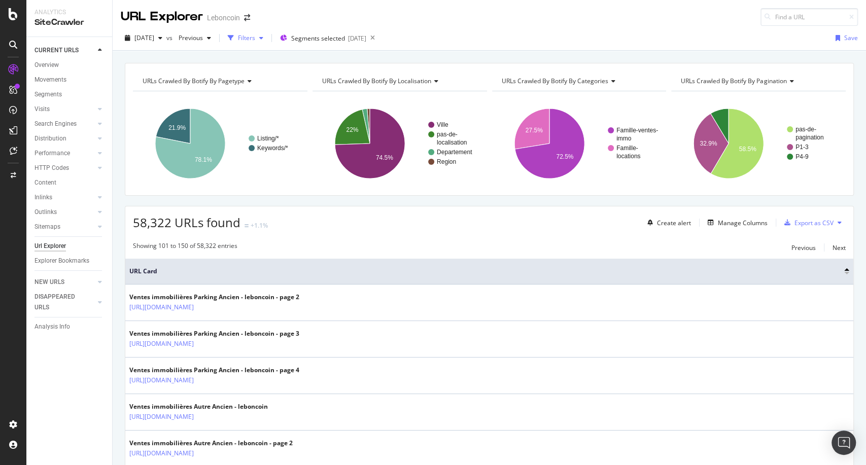
click at [267, 33] on div "Filters" at bounding box center [246, 37] width 44 height 15
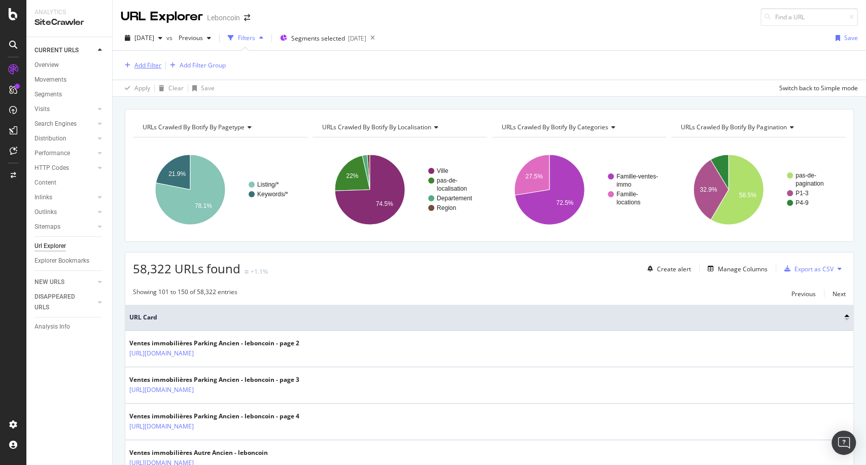
click at [146, 60] on div "Add Filter" at bounding box center [141, 65] width 41 height 11
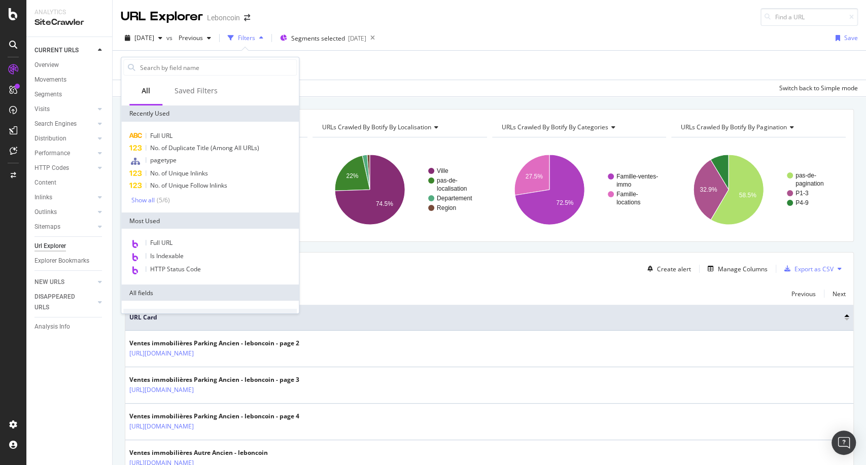
click at [139, 205] on div "Full URL No. of Duplicate Title (Among All URLs) pagetype No. of Unique Inlinks…" at bounding box center [209, 167] width 177 height 91
click at [144, 200] on div "Show all" at bounding box center [142, 200] width 23 height 7
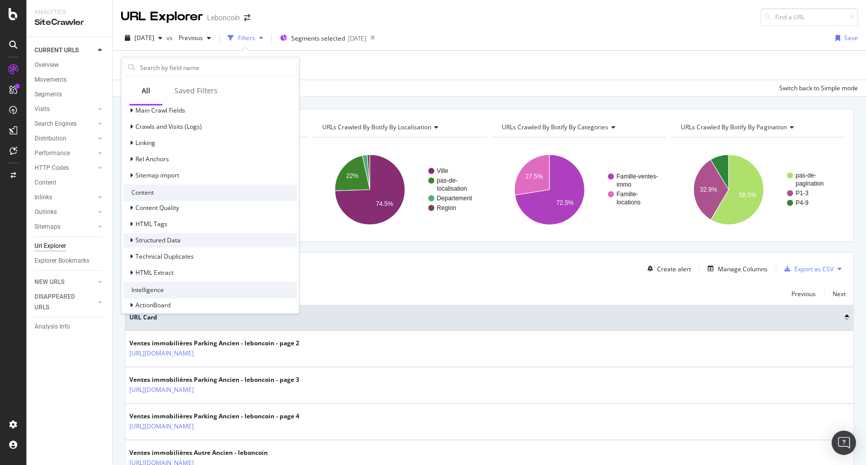
scroll to position [360, 0]
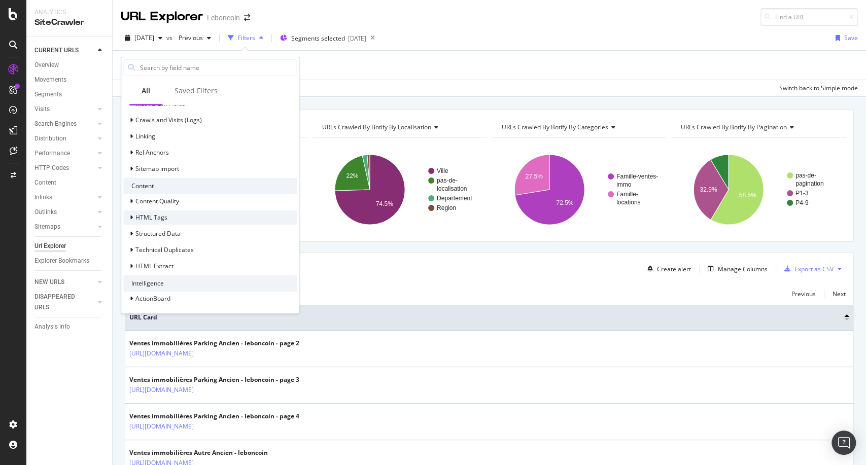
click at [170, 217] on div "HTML Tags" at bounding box center [209, 217] width 173 height 14
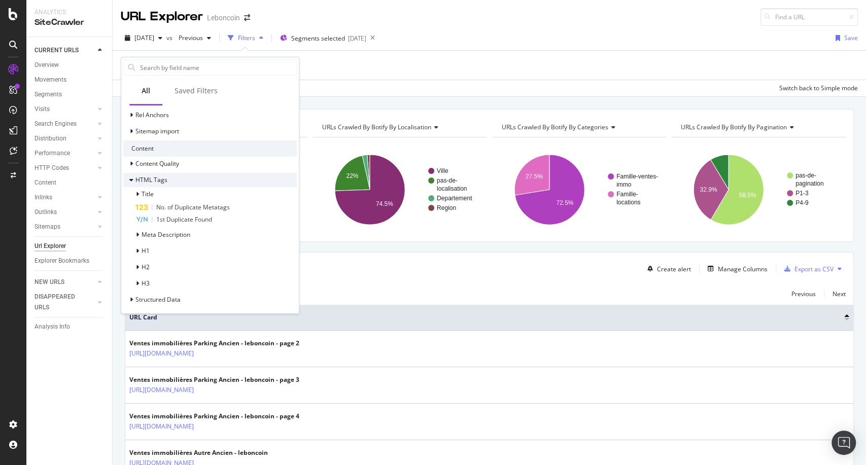
scroll to position [416, 0]
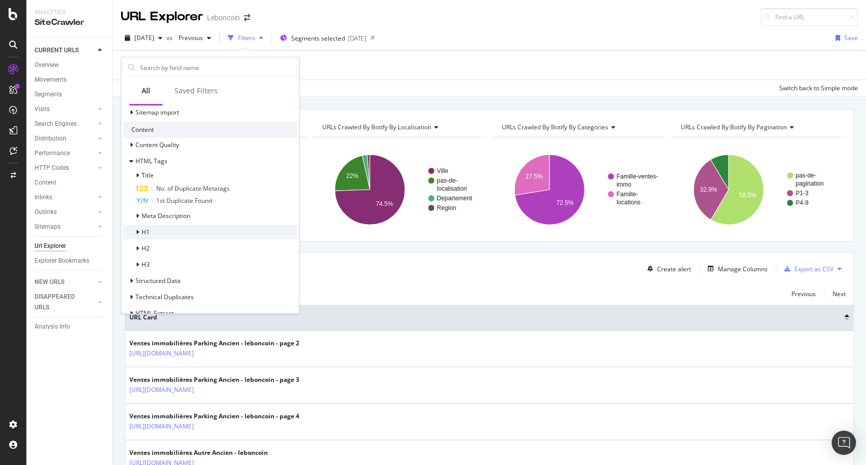
click at [169, 231] on div "H1" at bounding box center [209, 232] width 173 height 14
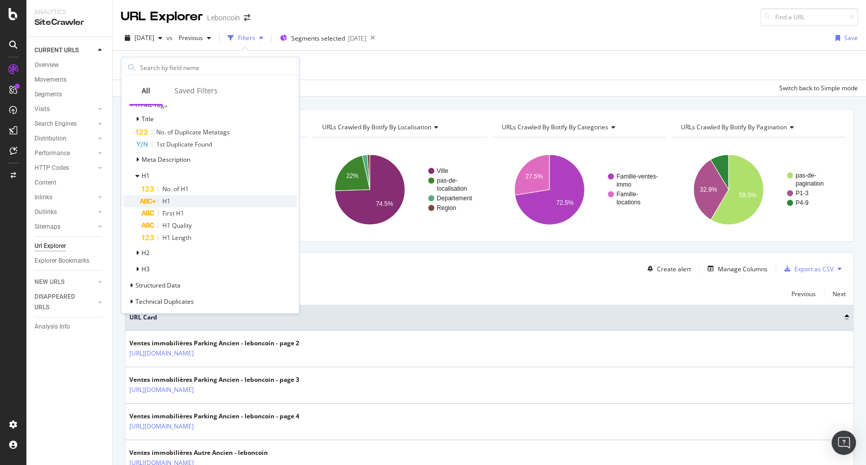
click at [178, 204] on div "H1" at bounding box center [218, 201] width 155 height 12
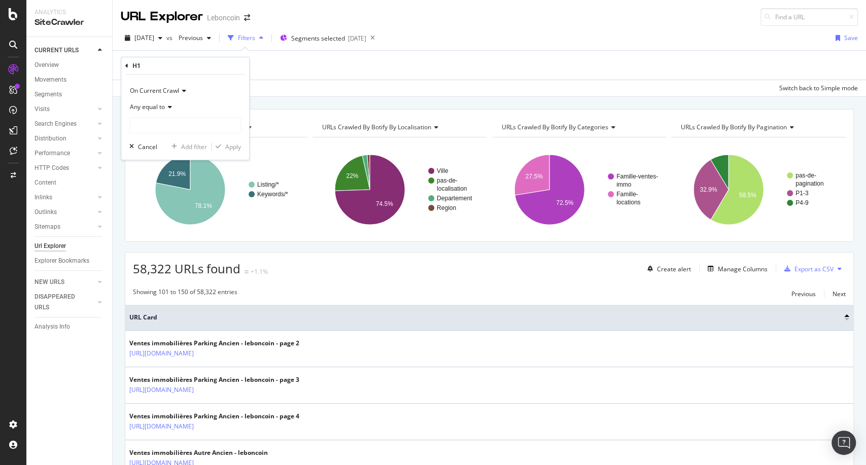
click at [166, 110] on icon at bounding box center [168, 107] width 7 height 6
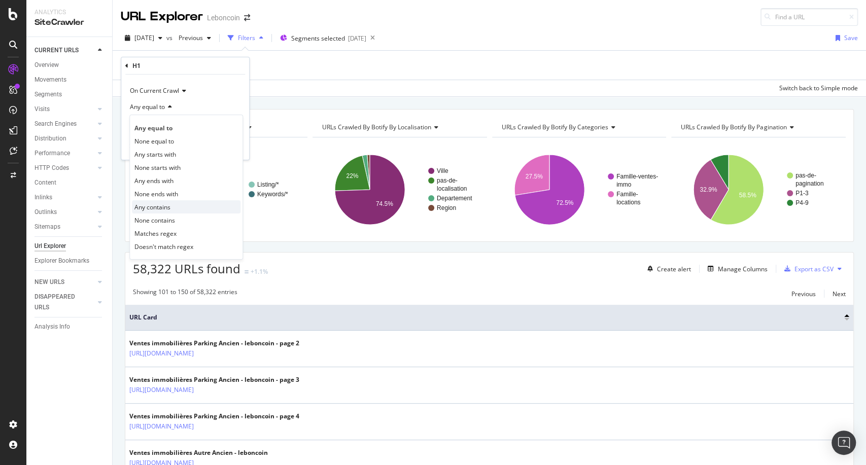
click at [170, 208] on div "Any contains" at bounding box center [186, 206] width 109 height 13
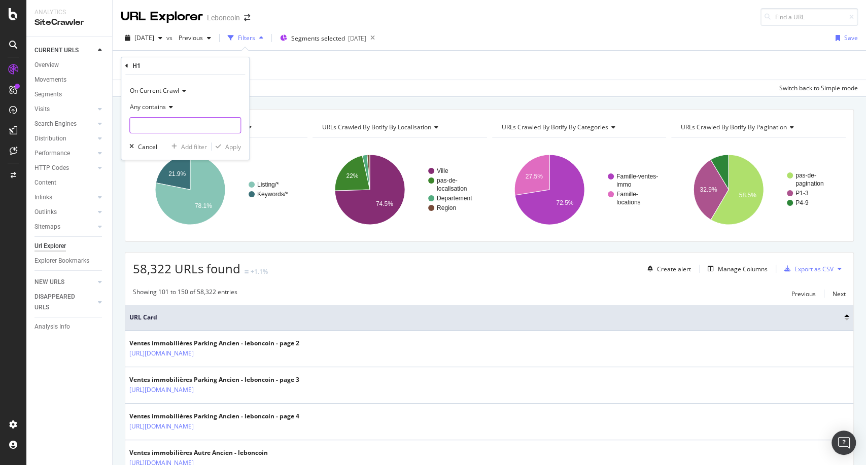
click at [181, 132] on input "text" at bounding box center [185, 125] width 111 height 16
paste input "Annonces Location appartement et maison à louer : Toute la [GEOGRAPHIC_DATA]"
type input "Annonces Location appartement et maison à louer : Toute la [GEOGRAPHIC_DATA]"
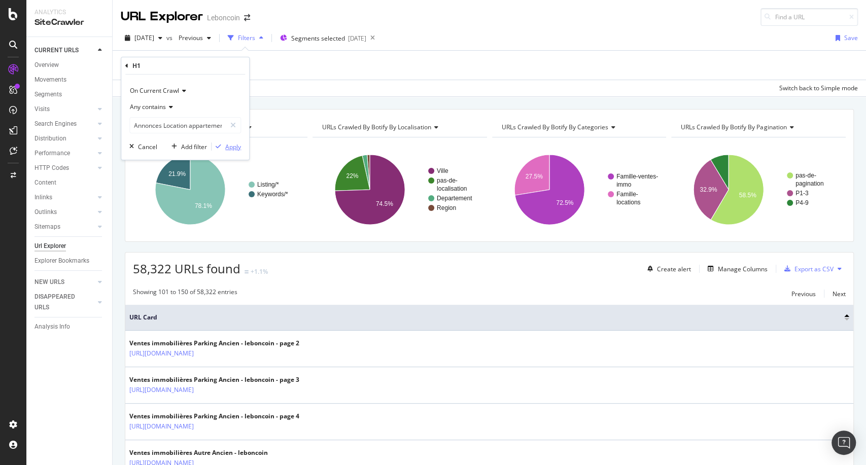
click at [237, 147] on div "Apply" at bounding box center [233, 147] width 16 height 9
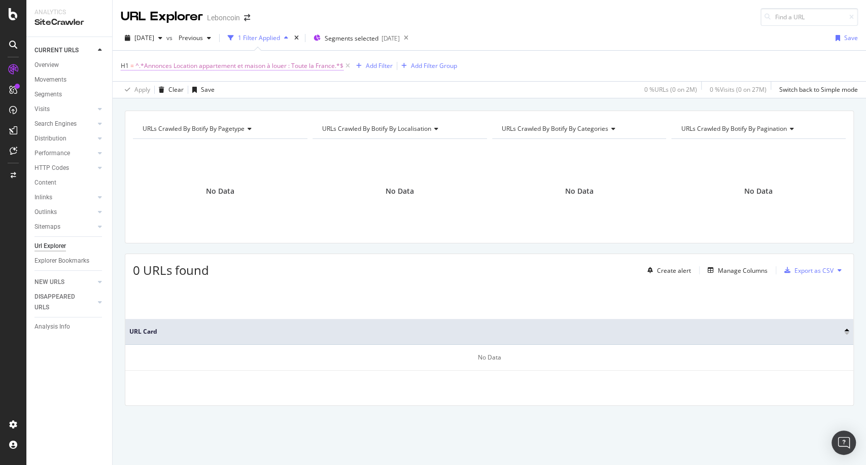
click at [256, 62] on span "^.*Annonces Location appartement et maison à louer : Toute la France.*$" at bounding box center [239, 66] width 208 height 14
click at [170, 104] on icon at bounding box center [169, 105] width 7 height 6
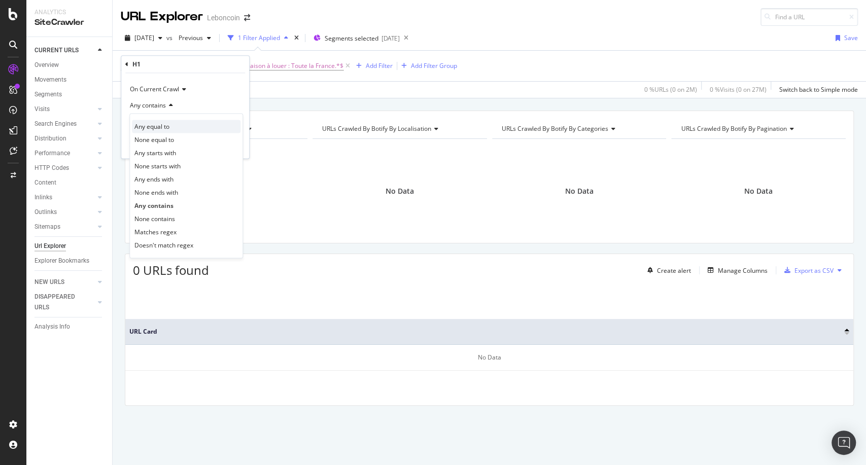
click at [177, 126] on div "Any equal to" at bounding box center [186, 126] width 109 height 13
click at [229, 144] on div "Apply" at bounding box center [233, 145] width 16 height 9
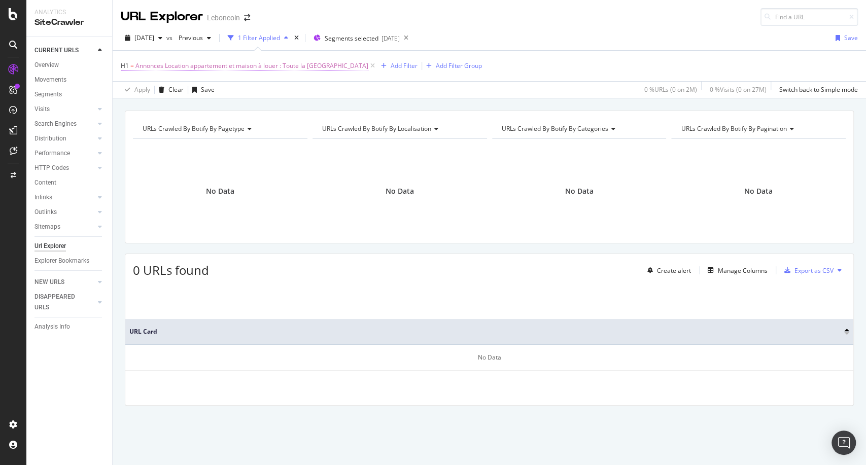
click at [241, 66] on span "Annonces Location appartement et maison à louer : Toute la [GEOGRAPHIC_DATA]" at bounding box center [251, 66] width 233 height 14
click at [174, 112] on div "Any equal to" at bounding box center [185, 105] width 112 height 16
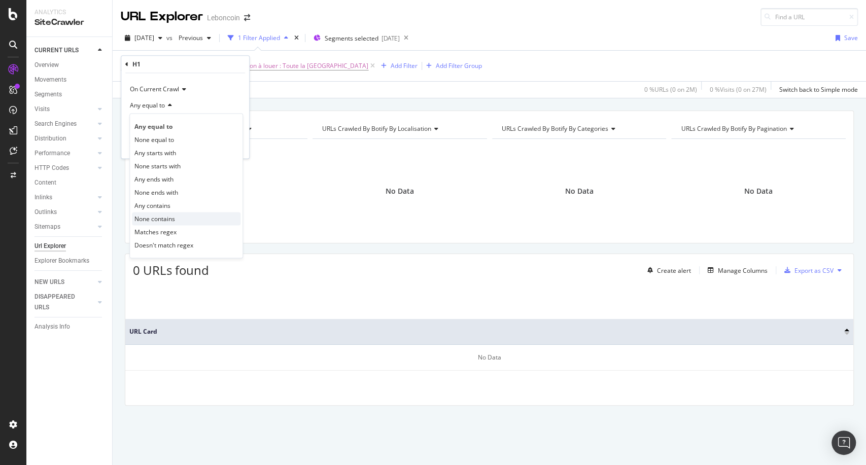
click at [233, 220] on div "None contains" at bounding box center [186, 218] width 109 height 13
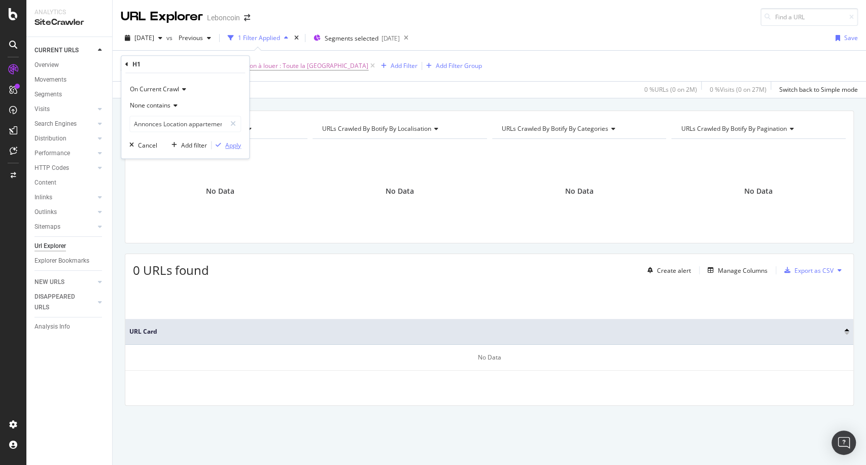
click at [217, 145] on icon "button" at bounding box center [219, 145] width 6 height 6
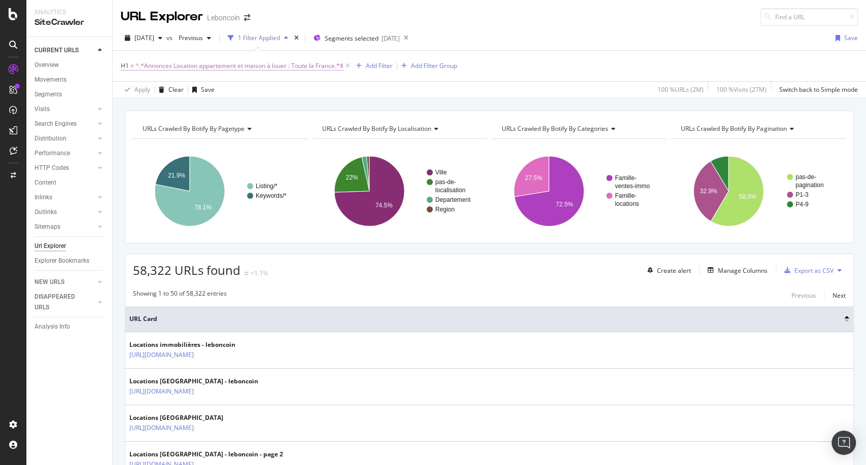
click at [222, 70] on span "^.*Annonces Location appartement et maison à louer : Toute la France.*$" at bounding box center [239, 66] width 208 height 14
click at [127, 64] on icon at bounding box center [126, 64] width 3 height 6
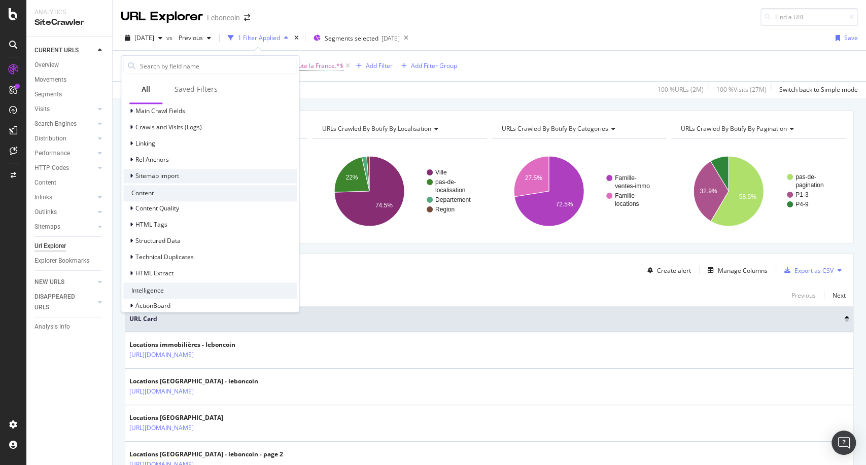
scroll to position [348, 0]
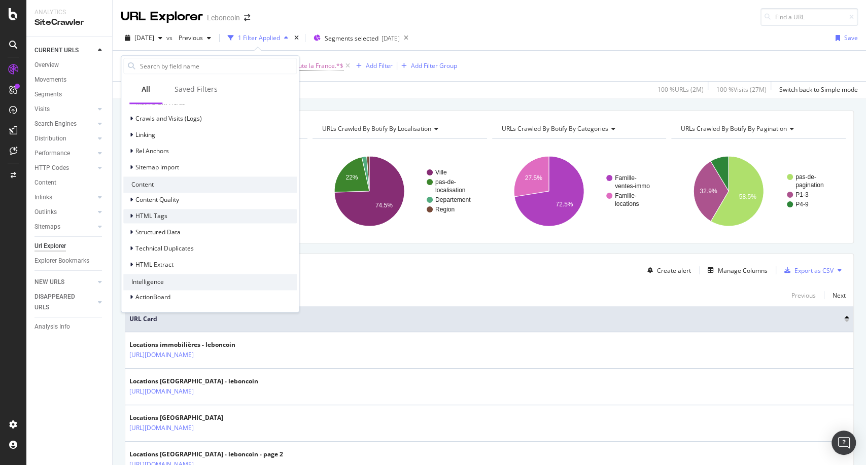
click at [148, 219] on span "HTML Tags" at bounding box center [151, 215] width 32 height 9
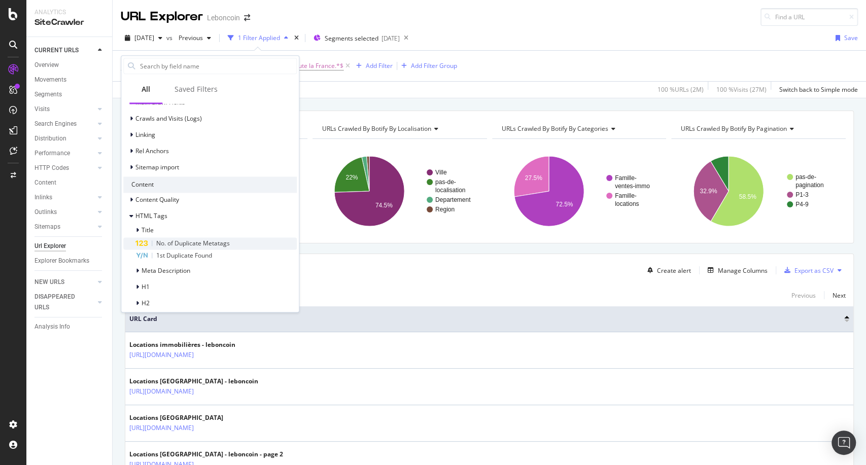
click at [176, 244] on span "No. of Duplicate Metatags" at bounding box center [193, 243] width 74 height 9
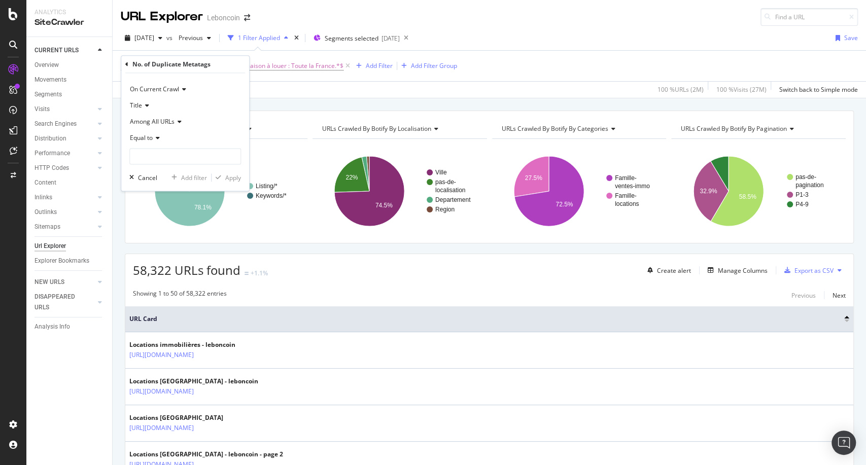
click at [154, 138] on icon at bounding box center [156, 138] width 7 height 6
click at [160, 119] on span "Among All URLs" at bounding box center [152, 121] width 45 height 9
click at [150, 140] on span "Equal to" at bounding box center [141, 137] width 23 height 9
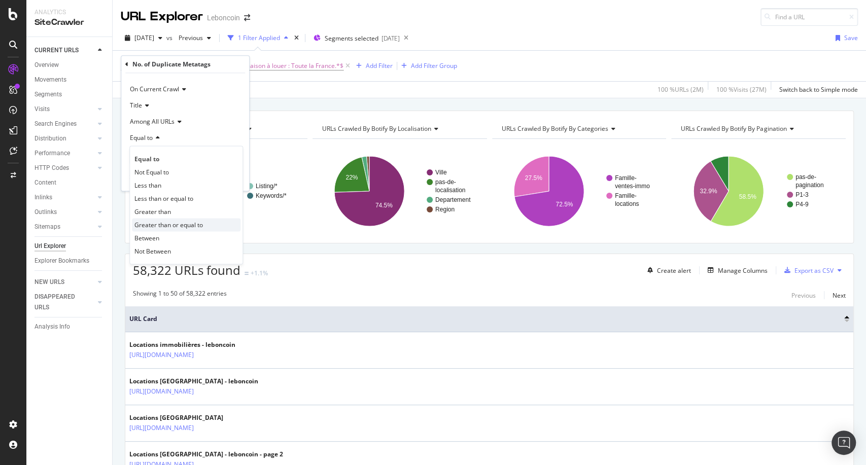
click at [167, 226] on span "Greater than or equal to" at bounding box center [168, 225] width 68 height 9
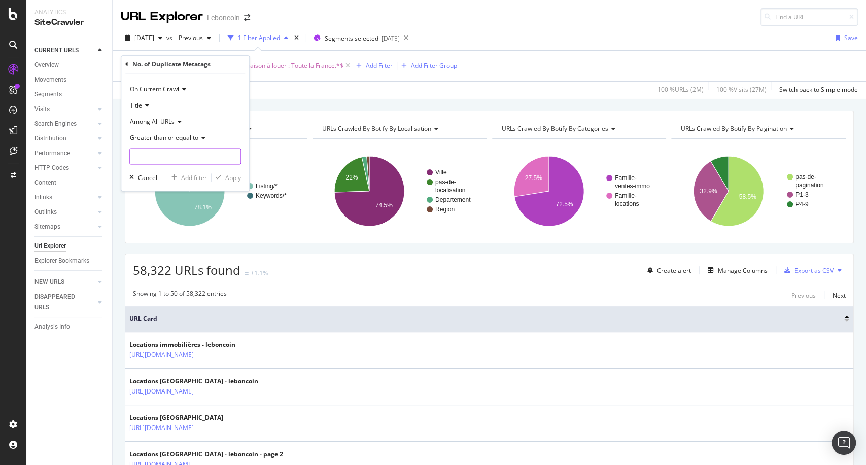
click at [166, 158] on input "number" at bounding box center [185, 156] width 112 height 16
type input "1"
click at [238, 175] on div "Apply" at bounding box center [233, 177] width 16 height 9
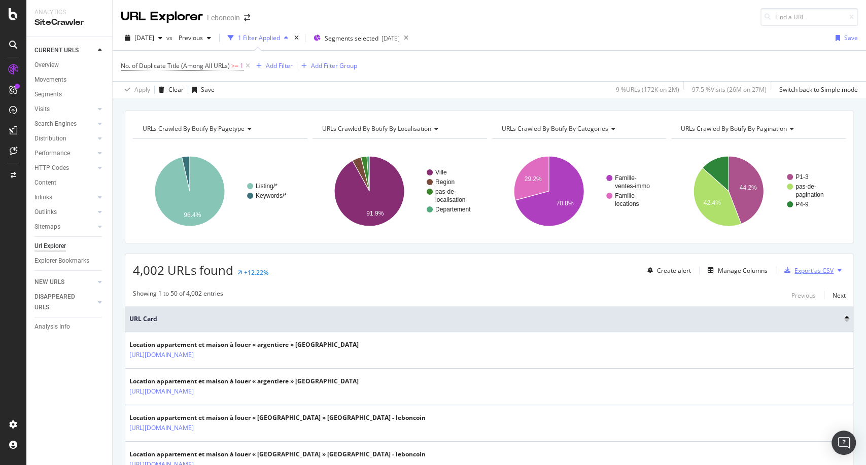
click at [795, 270] on div "Export as CSV" at bounding box center [813, 270] width 39 height 9
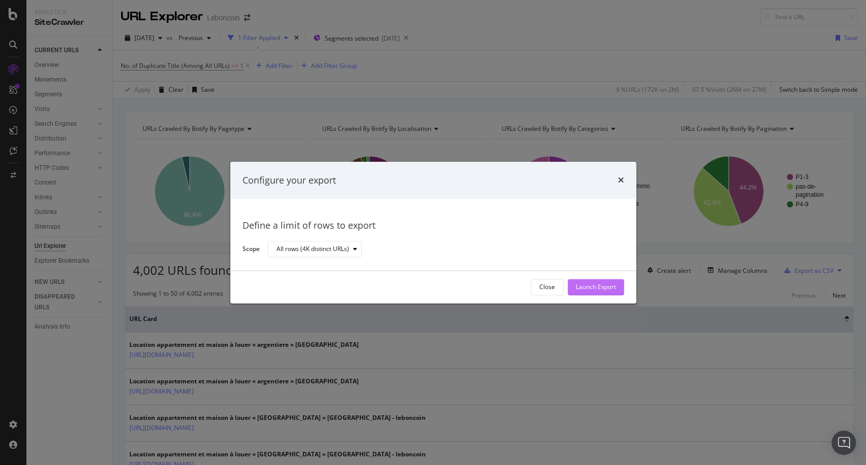
click at [590, 287] on div "Launch Export" at bounding box center [596, 287] width 40 height 9
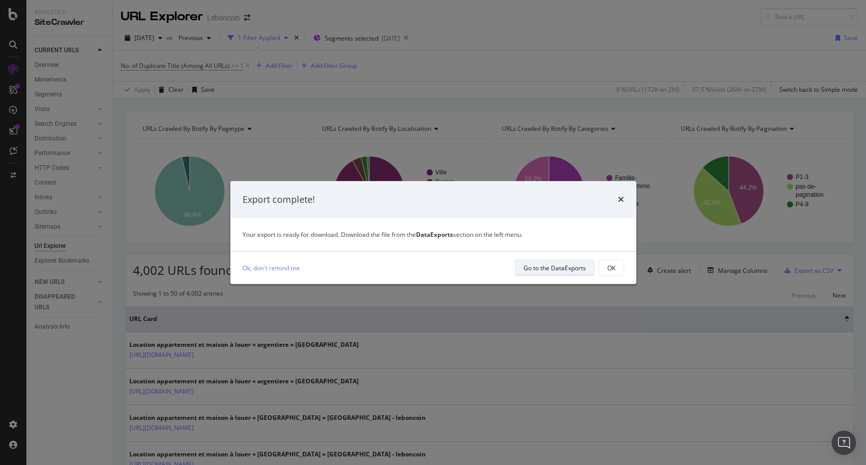
click at [563, 268] on div "Go to the DataExports" at bounding box center [554, 268] width 62 height 9
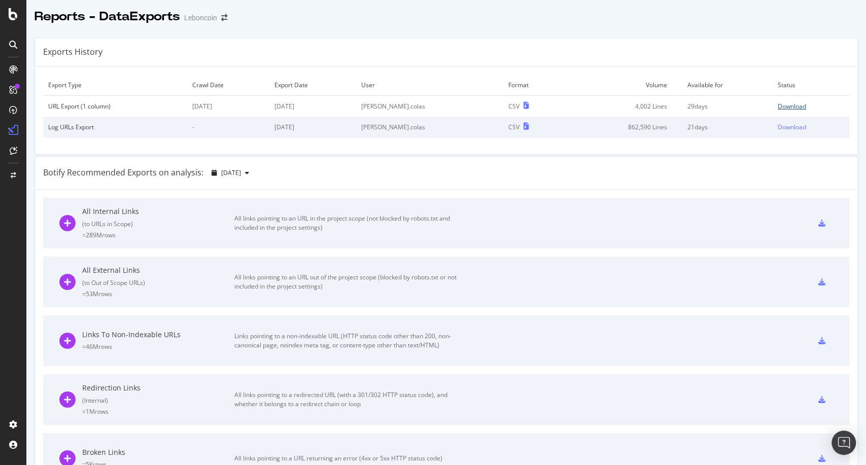
click at [777, 106] on div "Download" at bounding box center [791, 106] width 28 height 9
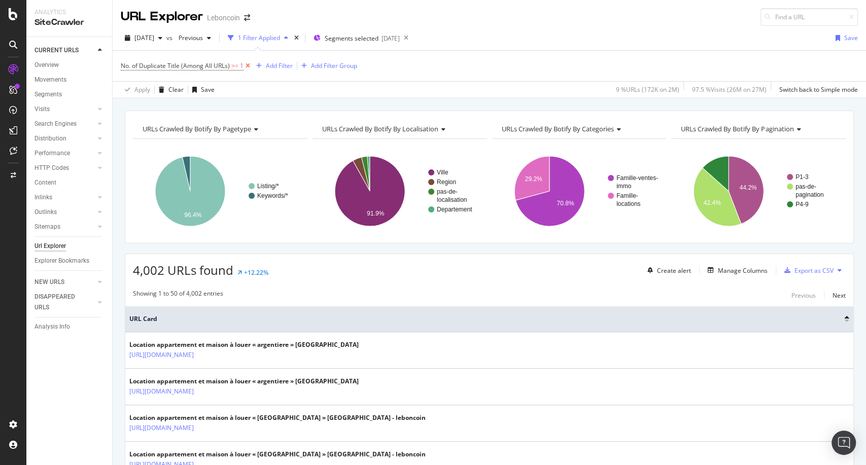
click at [245, 67] on icon at bounding box center [247, 66] width 9 height 10
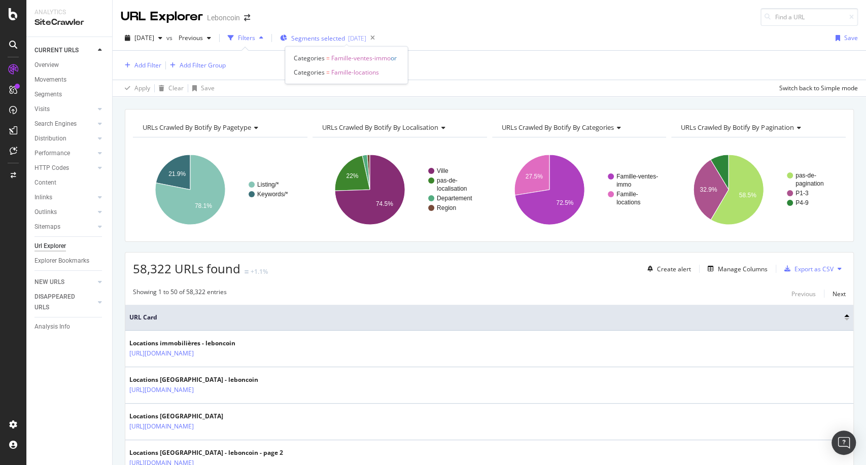
click at [366, 41] on div "[DATE]" at bounding box center [357, 38] width 18 height 9
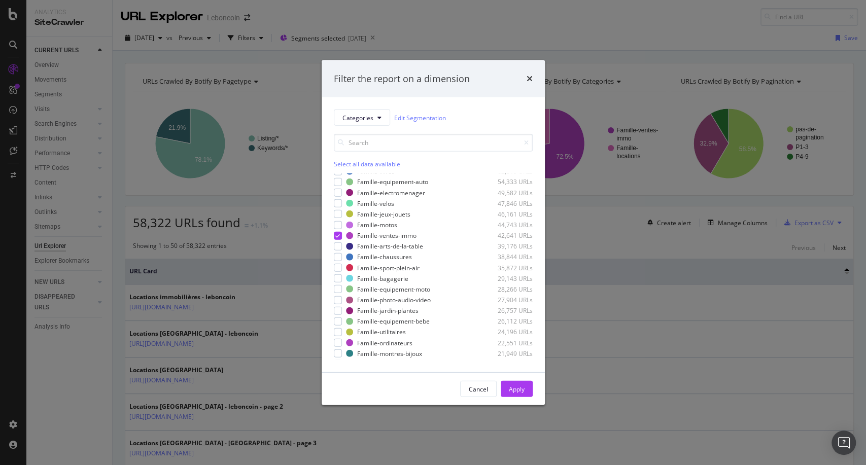
scroll to position [113, 0]
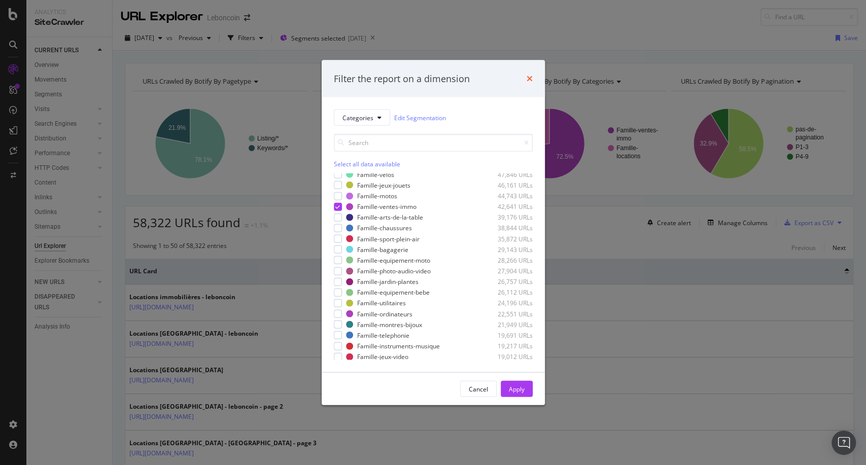
click at [529, 80] on icon "times" at bounding box center [529, 79] width 6 height 8
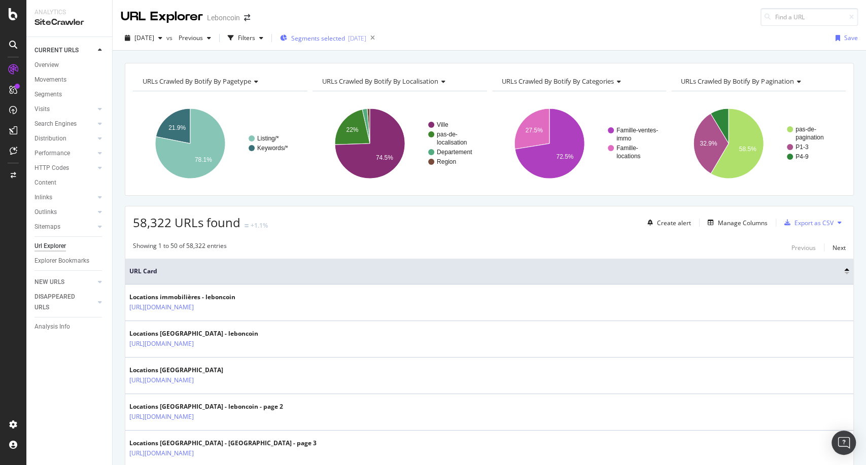
click at [365, 33] on div "Segments selected [DATE]" at bounding box center [323, 37] width 86 height 15
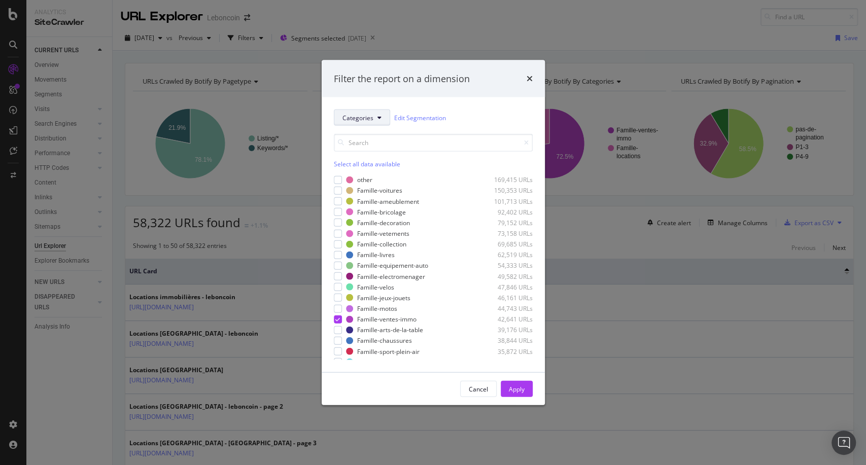
click at [357, 121] on span "Categories" at bounding box center [357, 117] width 31 height 9
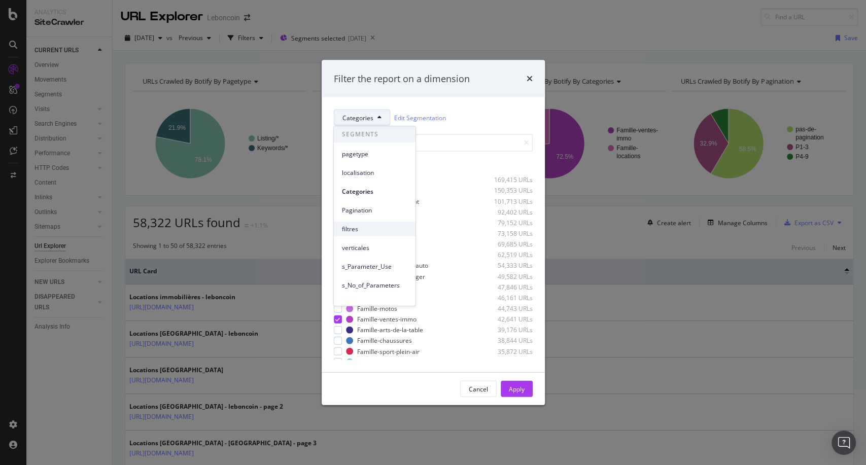
click at [381, 226] on span "filtres" at bounding box center [374, 229] width 65 height 9
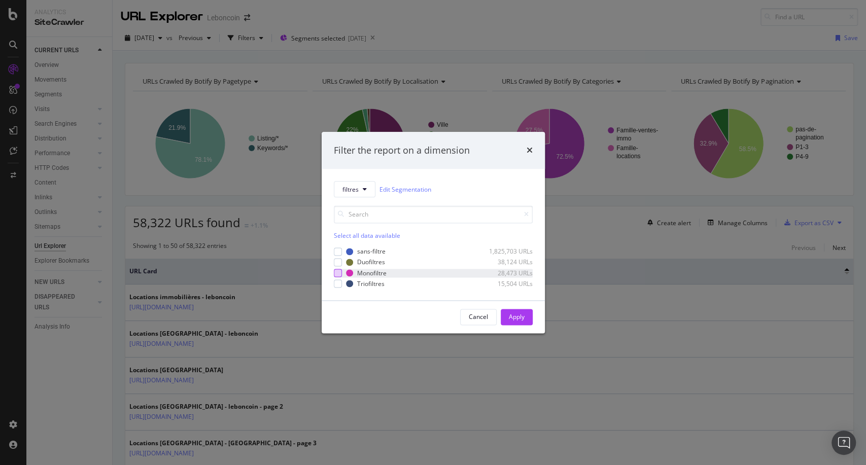
click at [339, 272] on div "modal" at bounding box center [338, 273] width 8 height 8
click at [339, 263] on div "modal" at bounding box center [338, 262] width 8 height 8
click at [509, 322] on div "Apply" at bounding box center [517, 316] width 16 height 15
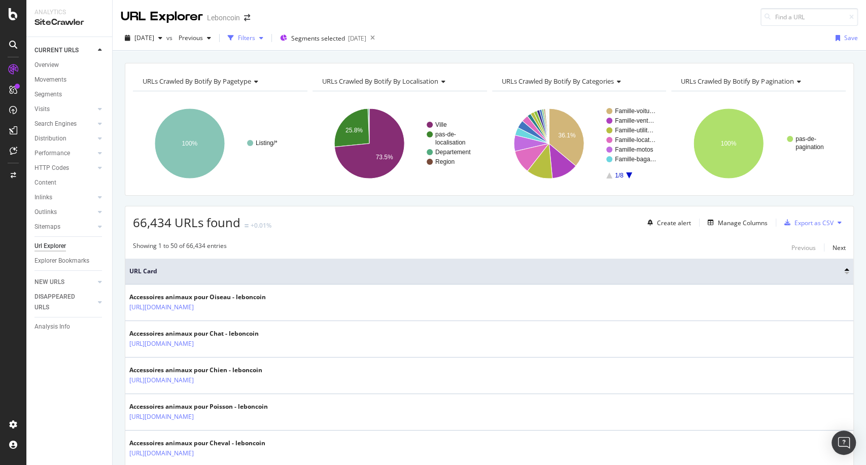
click at [255, 35] on div "Filters" at bounding box center [246, 37] width 17 height 9
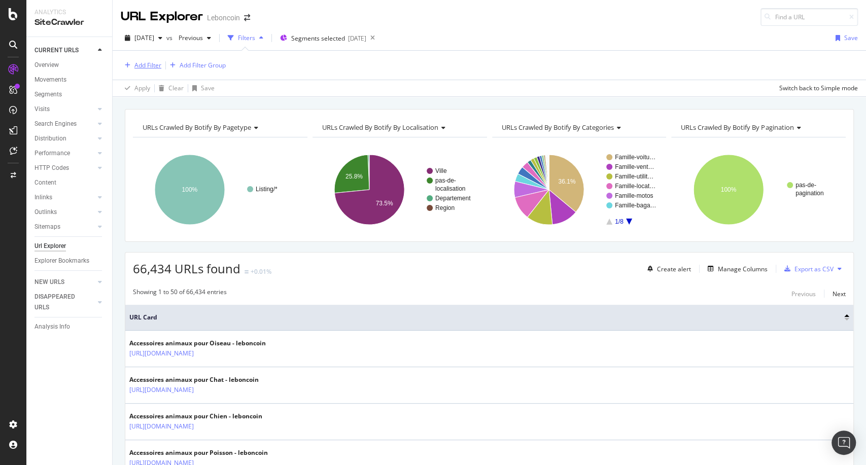
click at [154, 70] on button "Add Filter" at bounding box center [141, 65] width 41 height 12
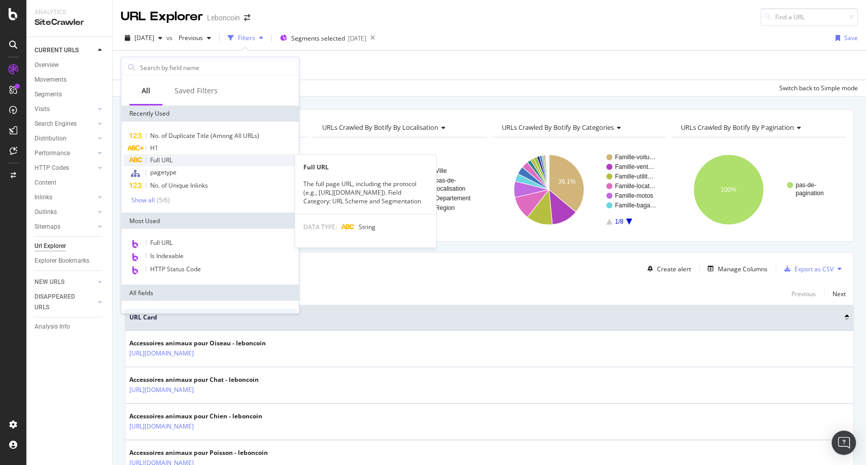
click at [194, 159] on div "Full URL" at bounding box center [209, 160] width 173 height 12
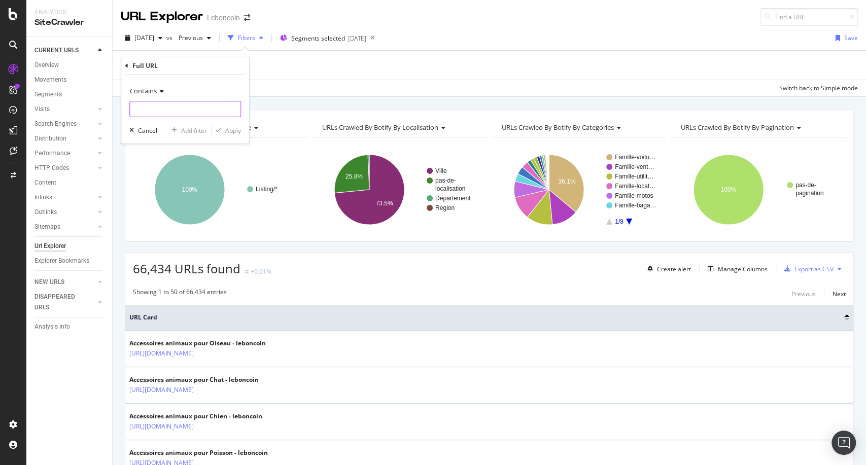
click at [184, 106] on input "text" at bounding box center [185, 109] width 111 height 16
type input "/locations/"
click at [234, 134] on div "Apply" at bounding box center [233, 130] width 16 height 9
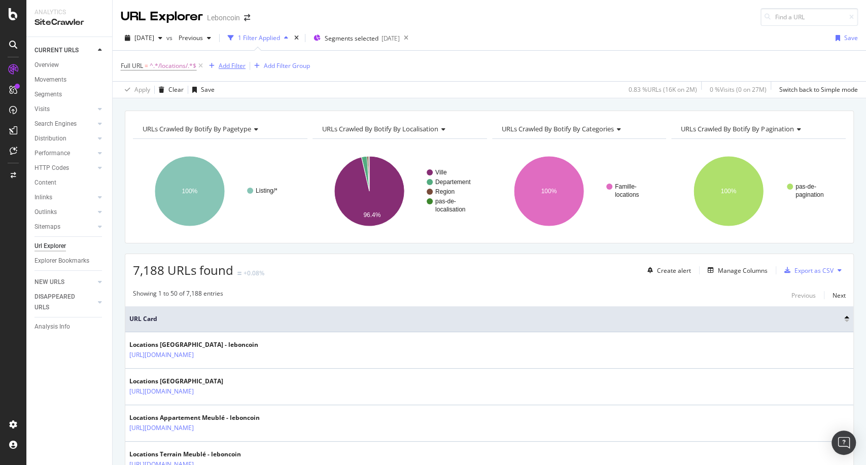
click at [226, 65] on div "Add Filter" at bounding box center [232, 65] width 27 height 9
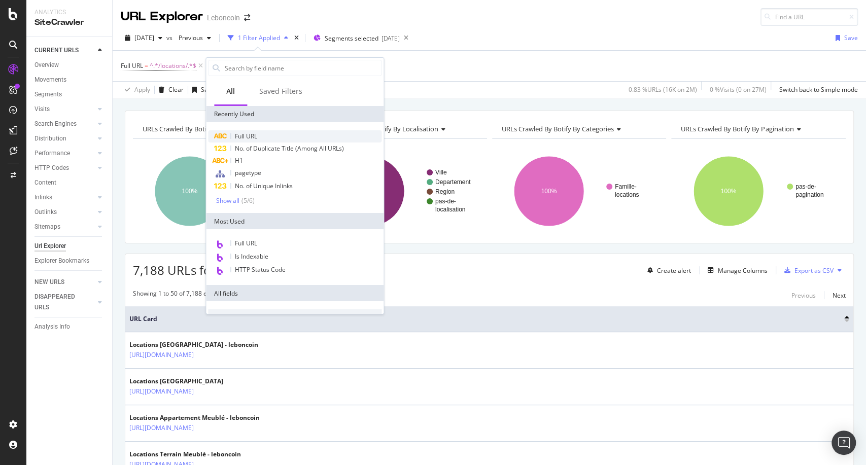
click at [269, 137] on div "Full URL" at bounding box center [294, 136] width 173 height 12
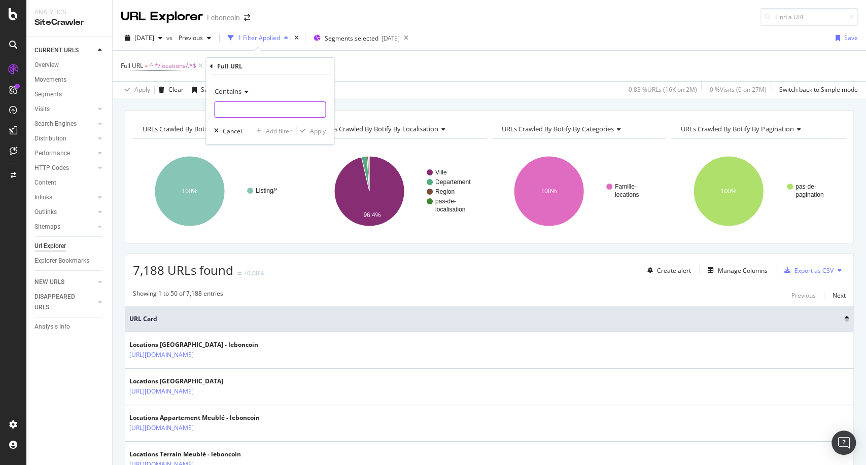
click at [255, 115] on input "text" at bounding box center [270, 109] width 111 height 16
type input "/c/"
click at [317, 129] on div "Apply" at bounding box center [318, 130] width 16 height 9
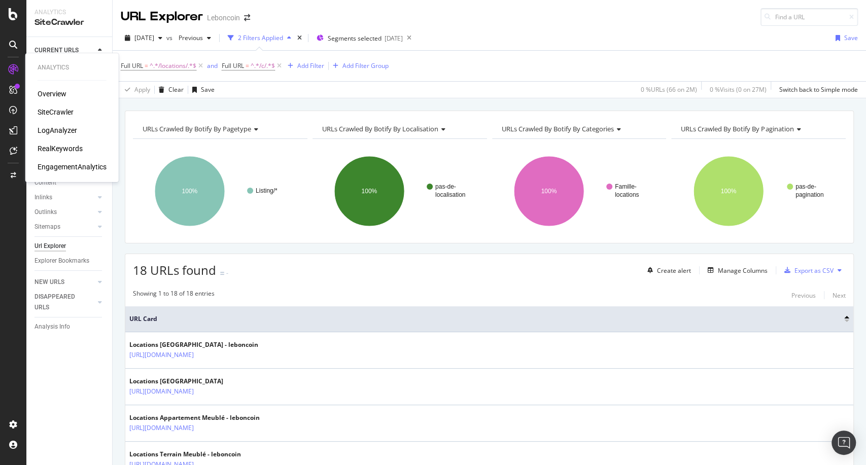
click at [68, 132] on div "LogAnalyzer" at bounding box center [58, 130] width 40 height 10
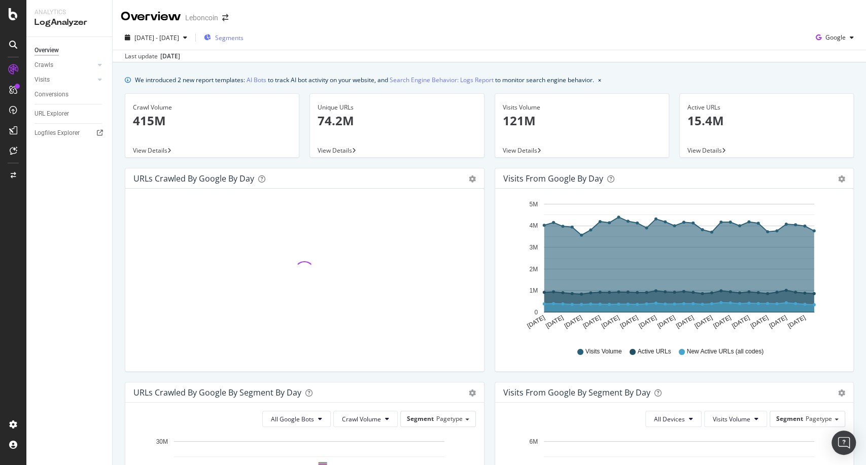
click at [243, 34] on span "Segments" at bounding box center [229, 37] width 28 height 9
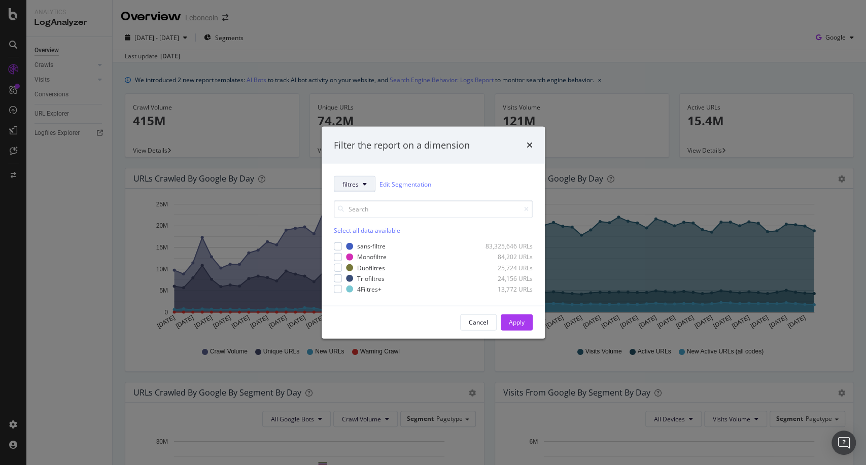
click at [361, 176] on button "filtres" at bounding box center [355, 184] width 42 height 16
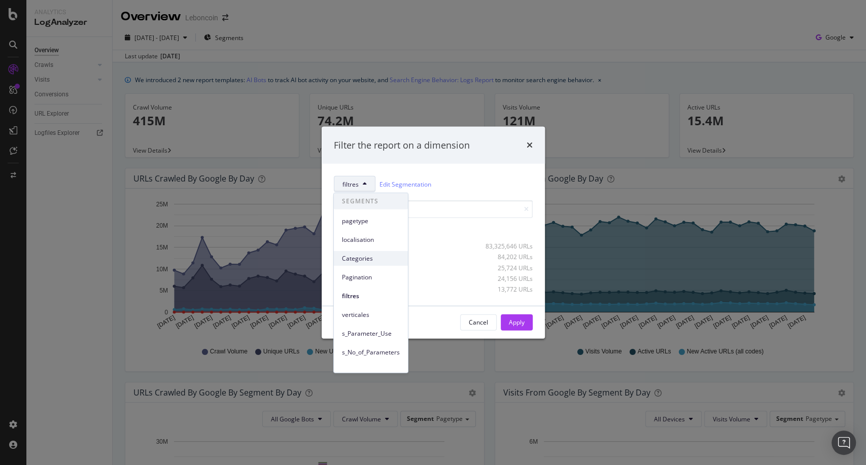
click at [363, 259] on span "Categories" at bounding box center [371, 258] width 58 height 9
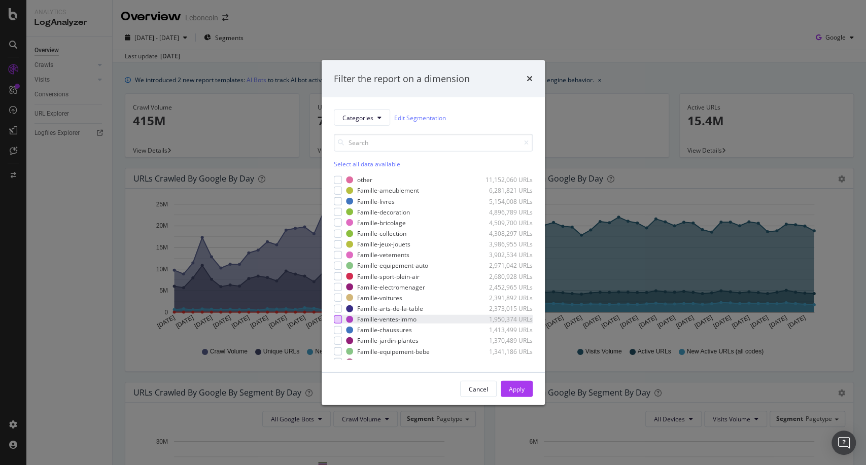
click at [340, 322] on div "modal" at bounding box center [338, 319] width 8 height 8
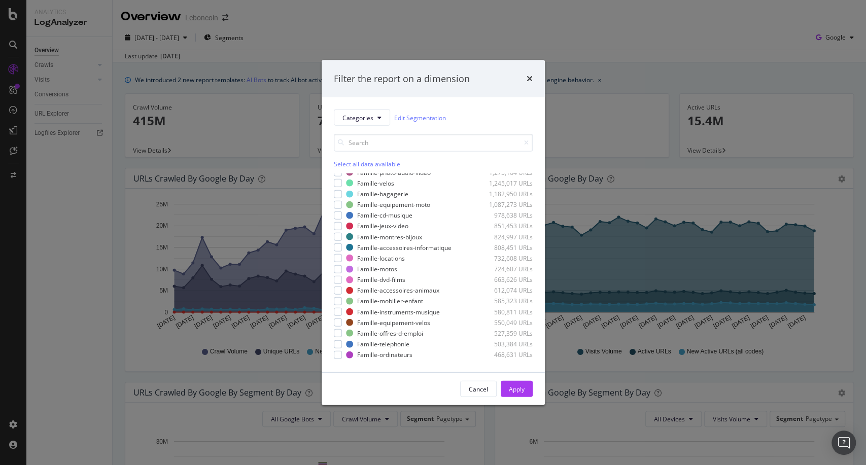
scroll to position [191, 0]
click at [340, 258] on div "modal" at bounding box center [338, 257] width 8 height 8
click at [515, 376] on div "Cancel Apply" at bounding box center [433, 389] width 223 height 32
click at [515, 386] on div "Apply" at bounding box center [517, 388] width 16 height 9
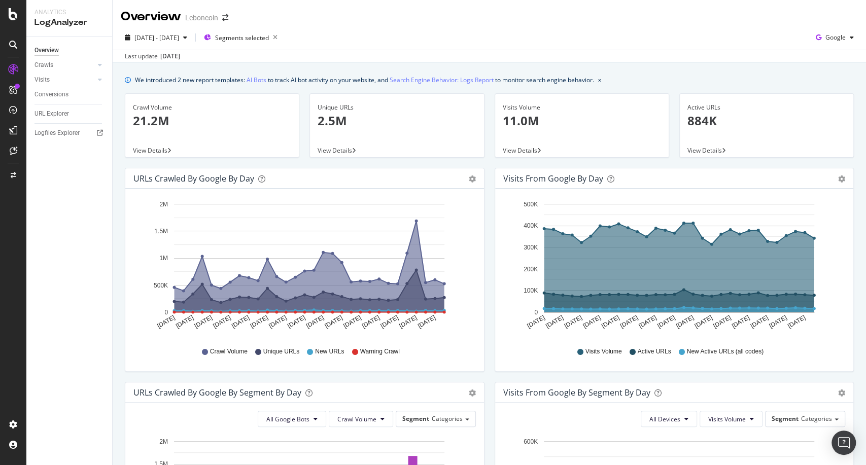
click at [336, 124] on p "2.5M" at bounding box center [396, 120] width 158 height 17
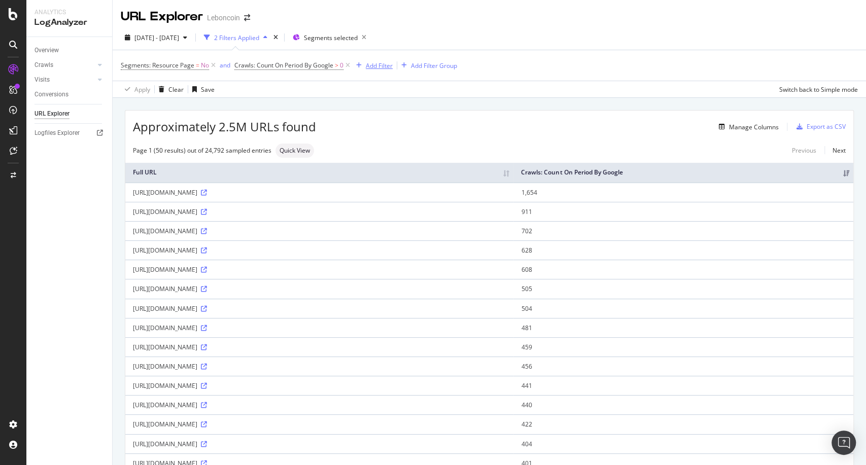
click at [375, 65] on div "Add Filter" at bounding box center [379, 65] width 27 height 9
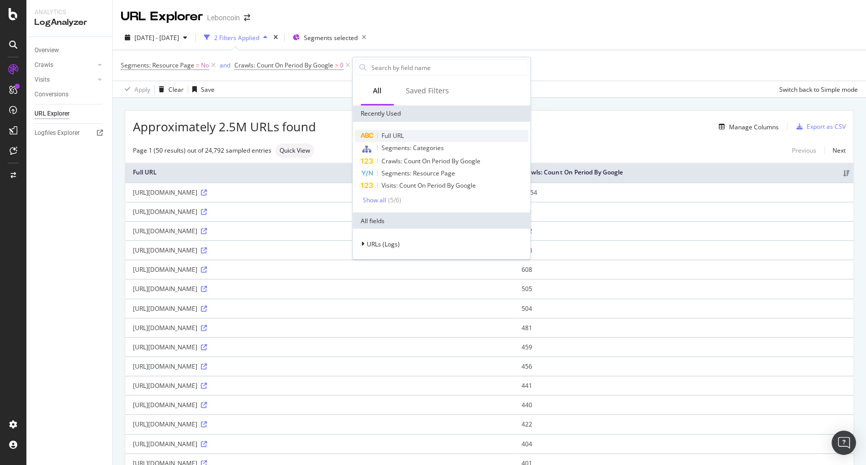
click at [389, 135] on span "Full URL" at bounding box center [392, 135] width 22 height 9
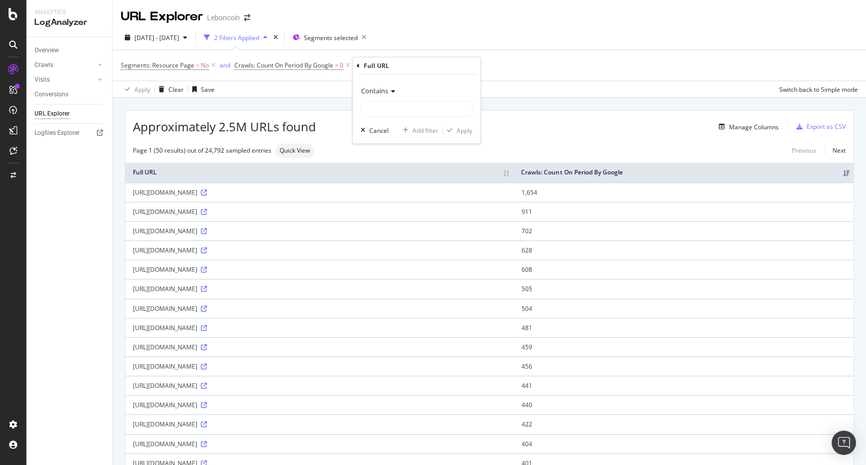
click at [387, 94] on span "Contains" at bounding box center [374, 90] width 27 height 9
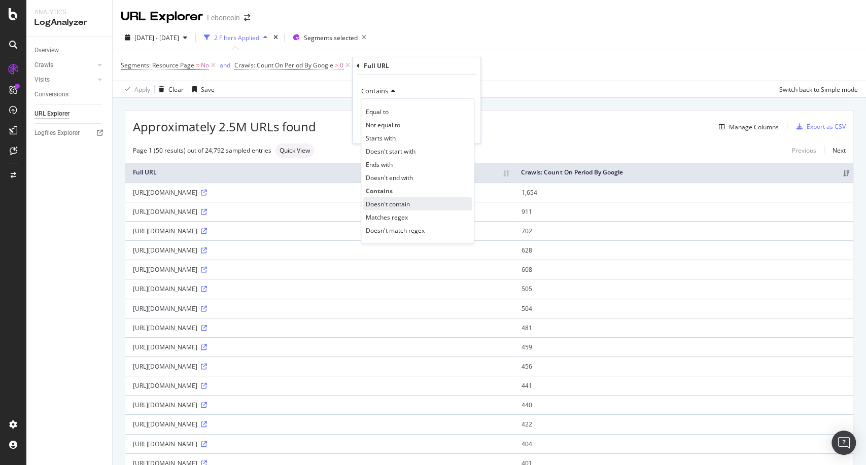
click at [394, 206] on span "Doesn't contain" at bounding box center [388, 204] width 44 height 9
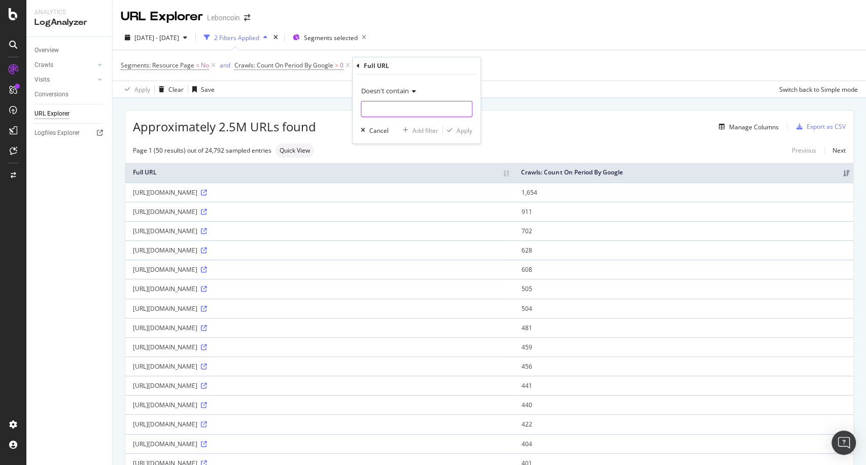
click at [385, 106] on input "text" at bounding box center [416, 109] width 111 height 16
type input "/cl/"
click at [463, 128] on div "Apply" at bounding box center [464, 130] width 16 height 9
click at [458, 60] on div "Add Filter" at bounding box center [452, 65] width 41 height 11
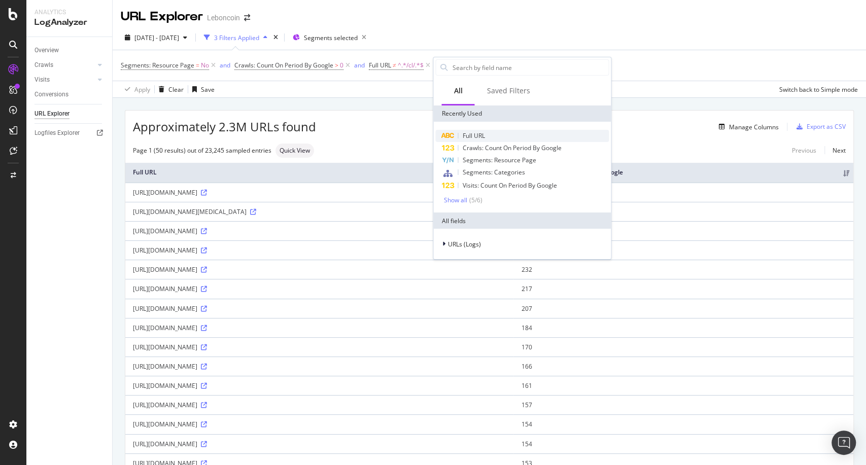
click at [475, 136] on span "Full URL" at bounding box center [473, 135] width 22 height 9
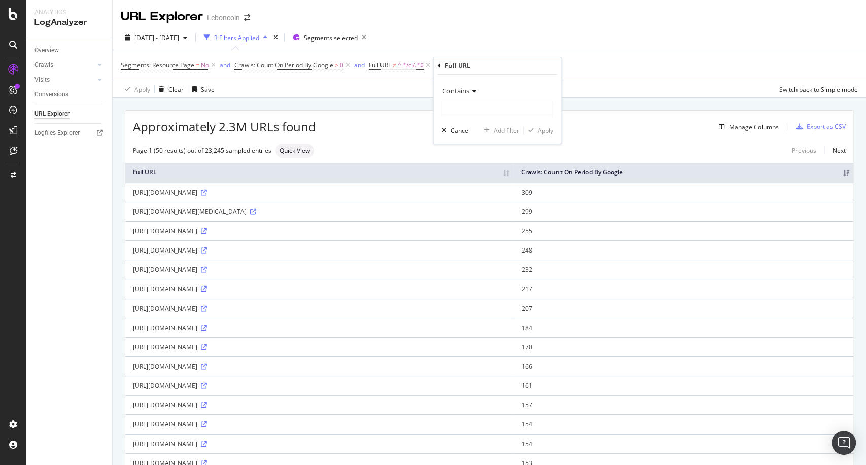
click at [466, 90] on span "Contains" at bounding box center [455, 90] width 27 height 9
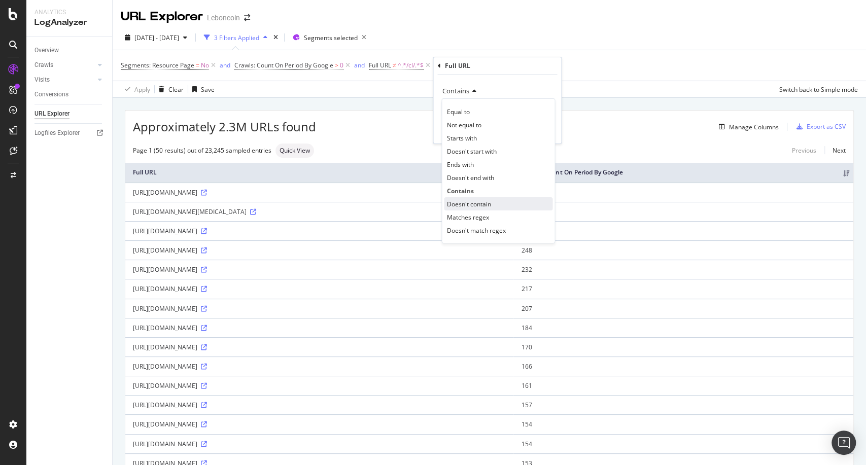
click at [466, 199] on div "Doesn't contain" at bounding box center [498, 203] width 109 height 13
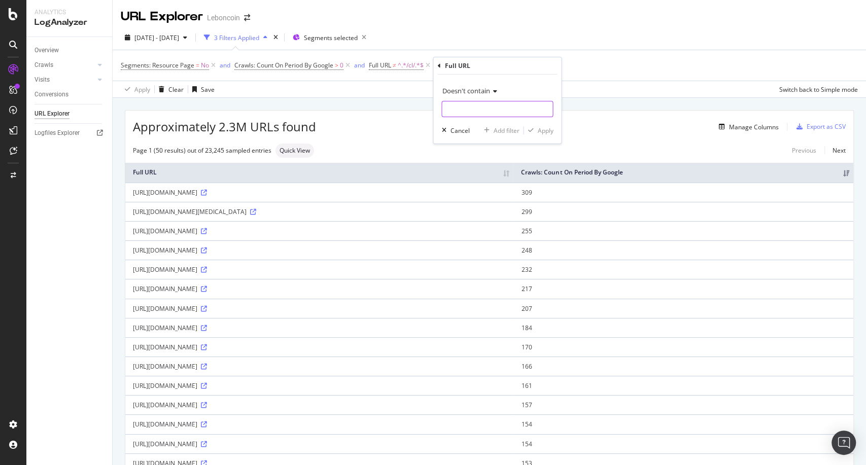
click at [462, 108] on input "text" at bounding box center [497, 109] width 111 height 16
type input "/ck/"
click at [534, 132] on div "button" at bounding box center [530, 130] width 14 height 6
click at [544, 64] on div "Add Filter" at bounding box center [540, 65] width 27 height 9
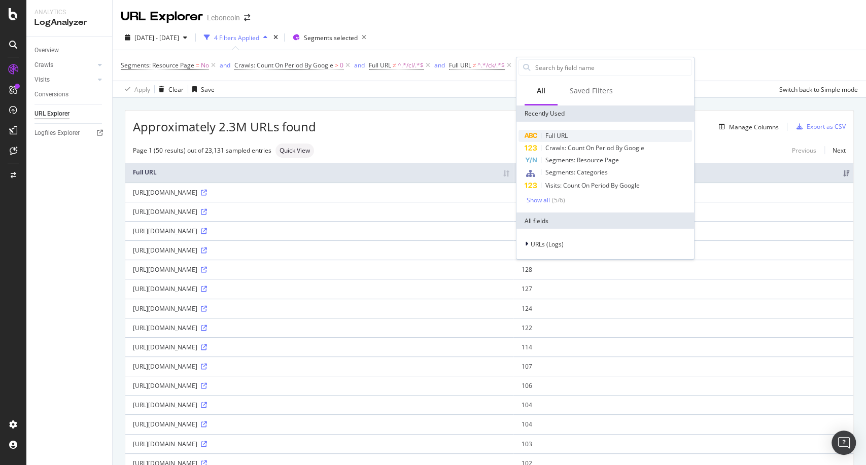
click at [578, 133] on div "Full URL" at bounding box center [604, 136] width 173 height 12
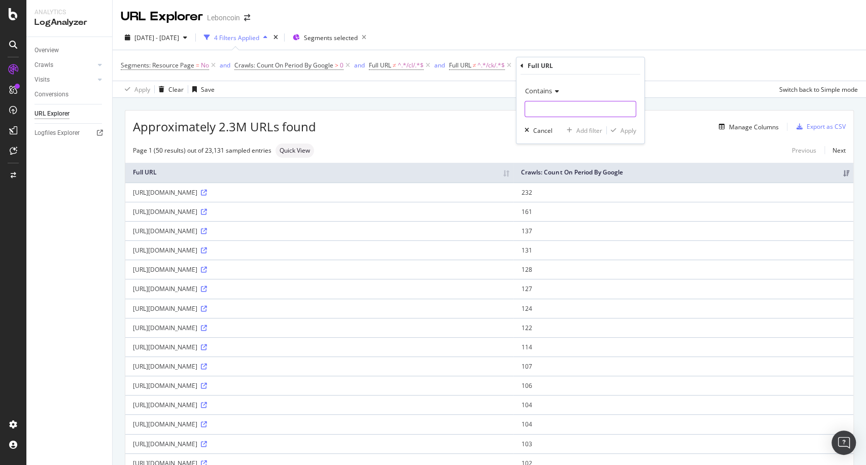
click at [560, 105] on input "text" at bounding box center [580, 109] width 111 height 16
type input "/c/"
click at [624, 127] on div "Apply" at bounding box center [628, 130] width 16 height 9
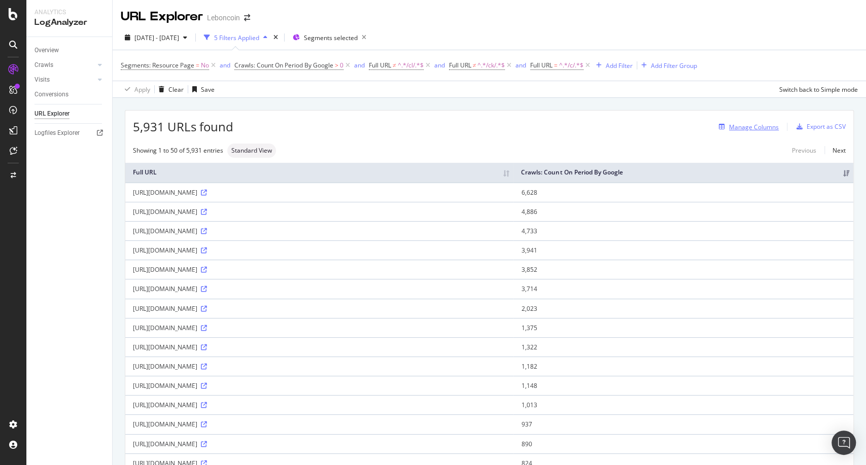
click at [731, 127] on div "Manage Columns" at bounding box center [754, 127] width 50 height 9
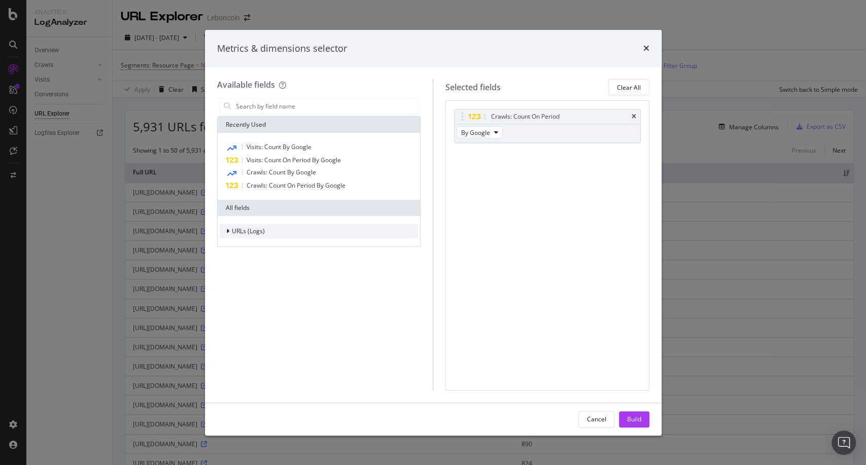
click at [247, 228] on span "URLs (Logs)" at bounding box center [248, 231] width 33 height 9
click at [267, 247] on span "URL Scheme" at bounding box center [255, 245] width 35 height 9
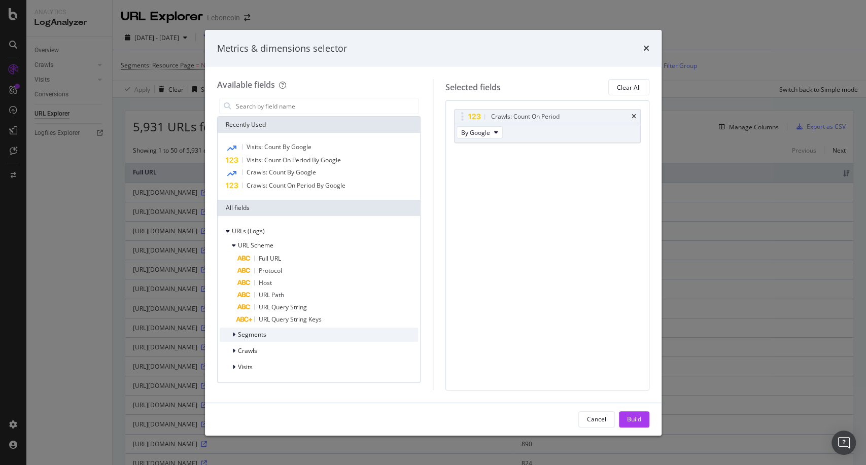
click at [286, 337] on div "Segments" at bounding box center [319, 335] width 199 height 14
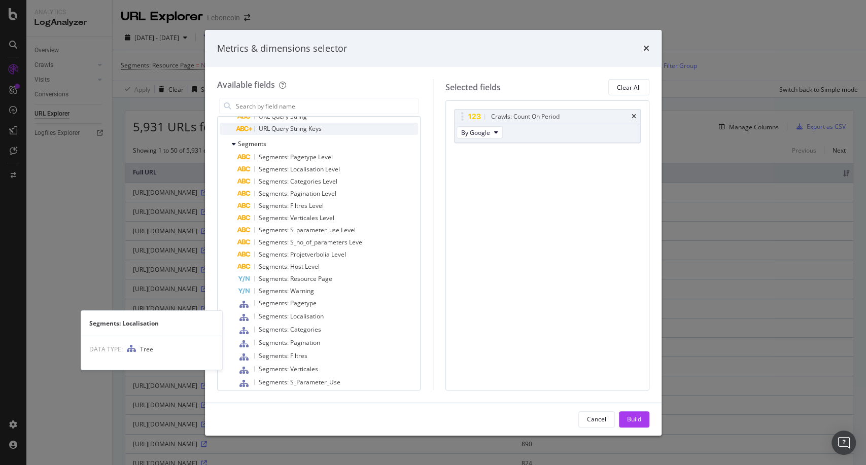
scroll to position [270, 0]
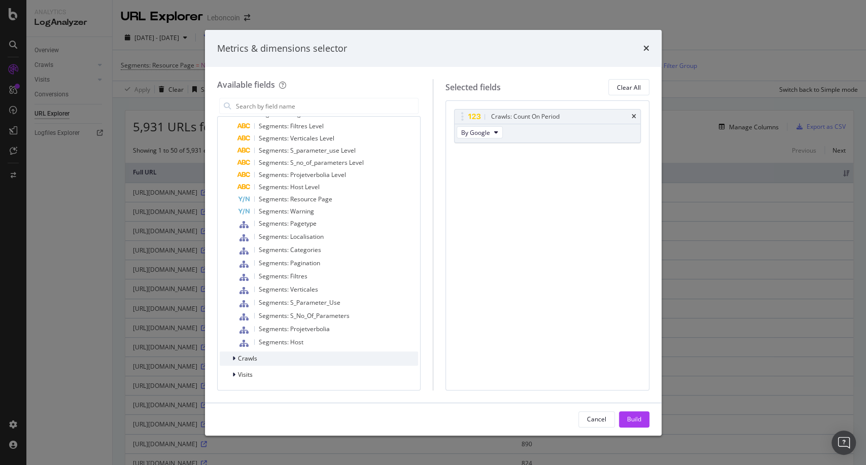
click at [266, 354] on div "Crawls" at bounding box center [319, 358] width 199 height 14
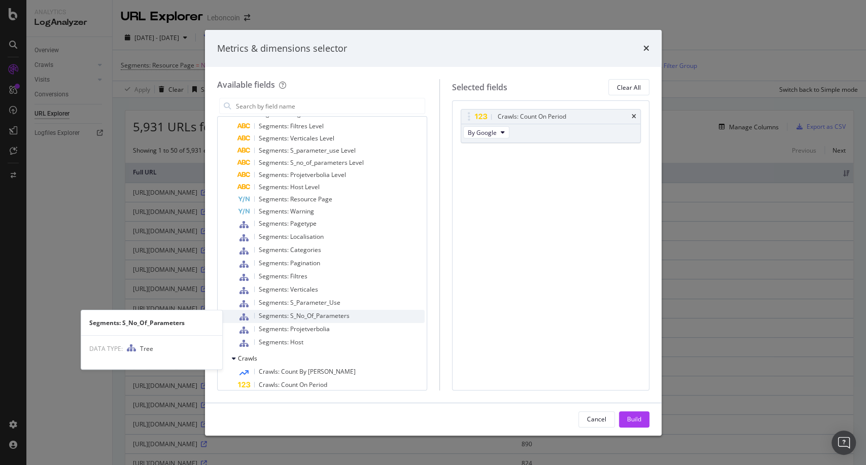
scroll to position [461, 0]
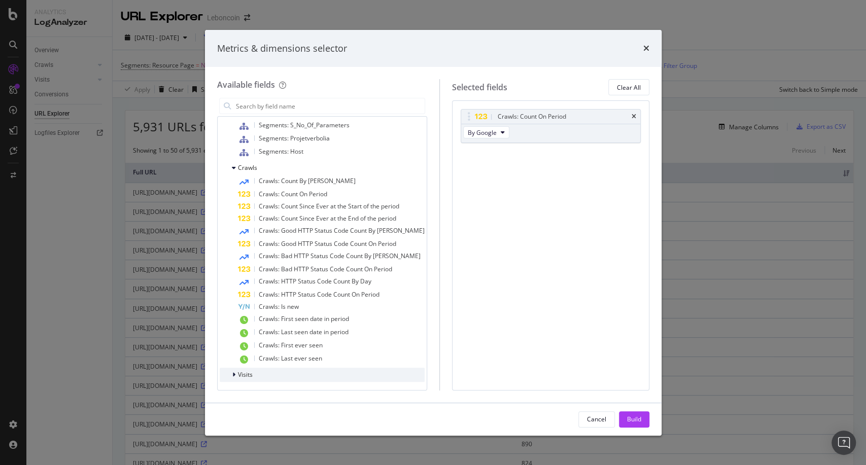
click at [281, 368] on div "Visits" at bounding box center [322, 375] width 205 height 14
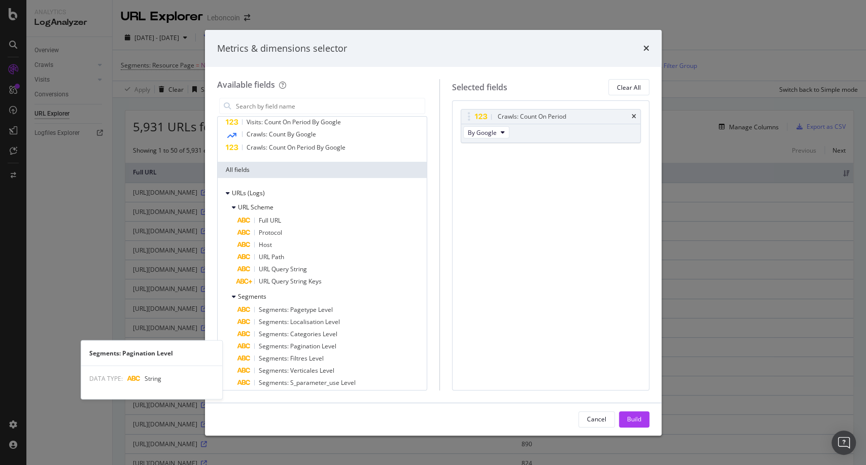
scroll to position [38, 0]
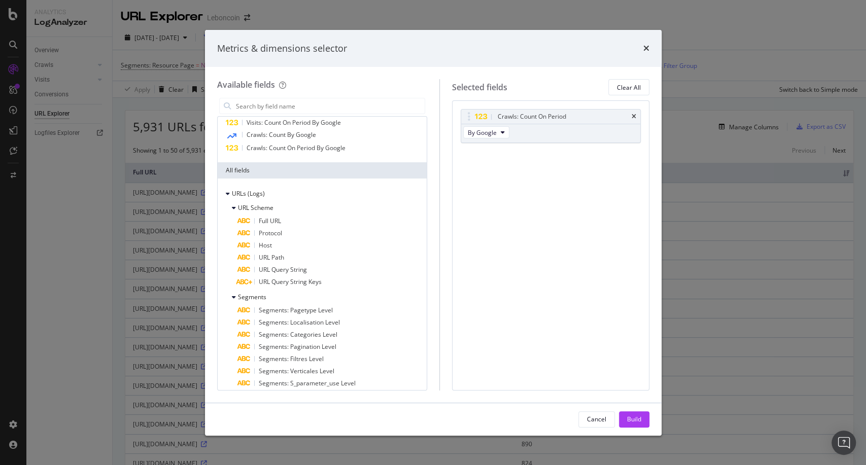
click at [174, 239] on div "Metrics & dimensions selector Available fields Recently Used Visits: Count By G…" at bounding box center [433, 232] width 866 height 465
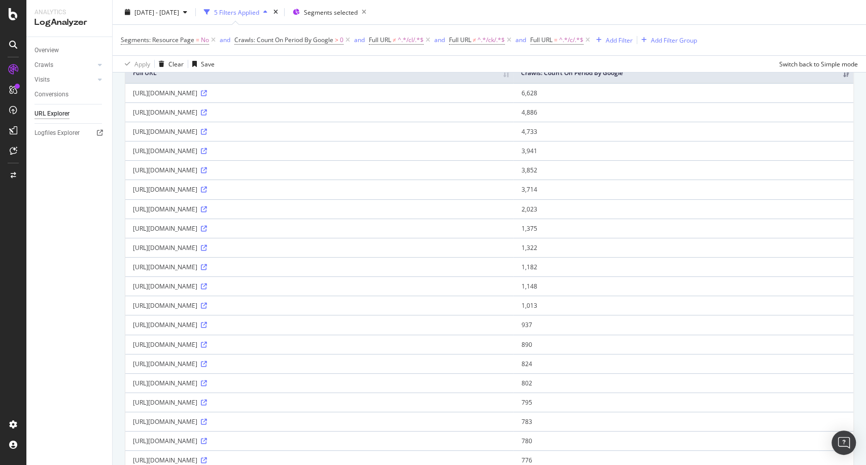
scroll to position [0, 0]
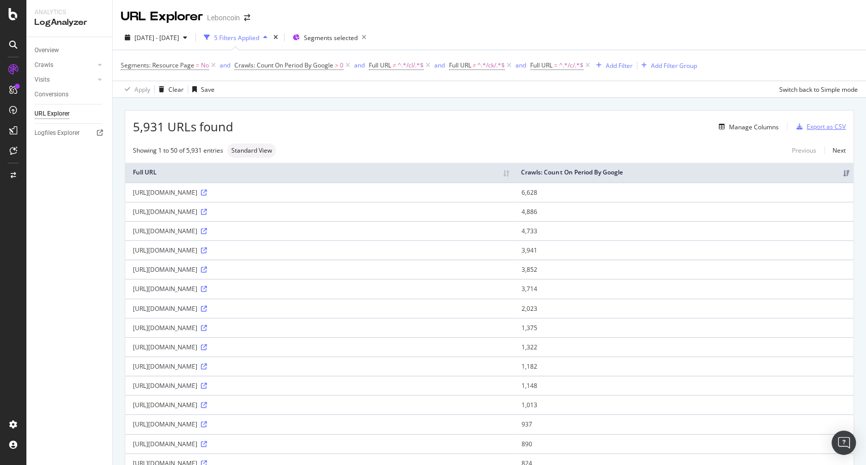
click at [809, 121] on div "Export as CSV" at bounding box center [818, 126] width 53 height 15
click at [53, 172] on div "DataExports" at bounding box center [58, 173] width 40 height 10
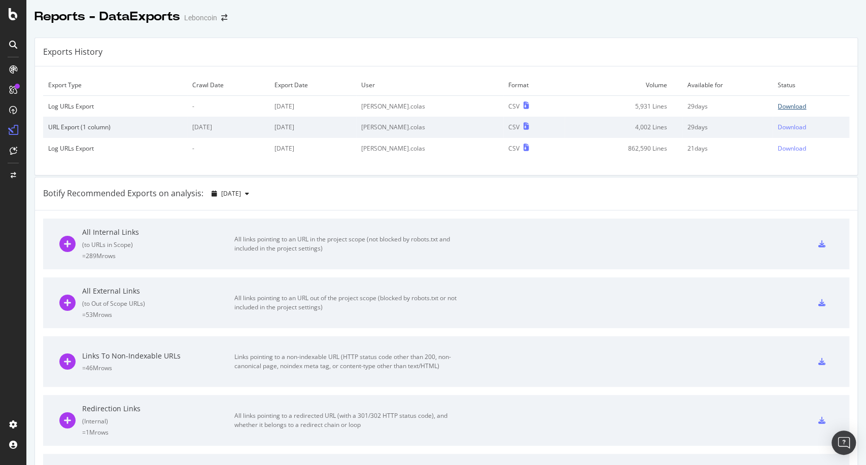
click at [777, 105] on div "Download" at bounding box center [791, 106] width 28 height 9
